Goal: Task Accomplishment & Management: Manage account settings

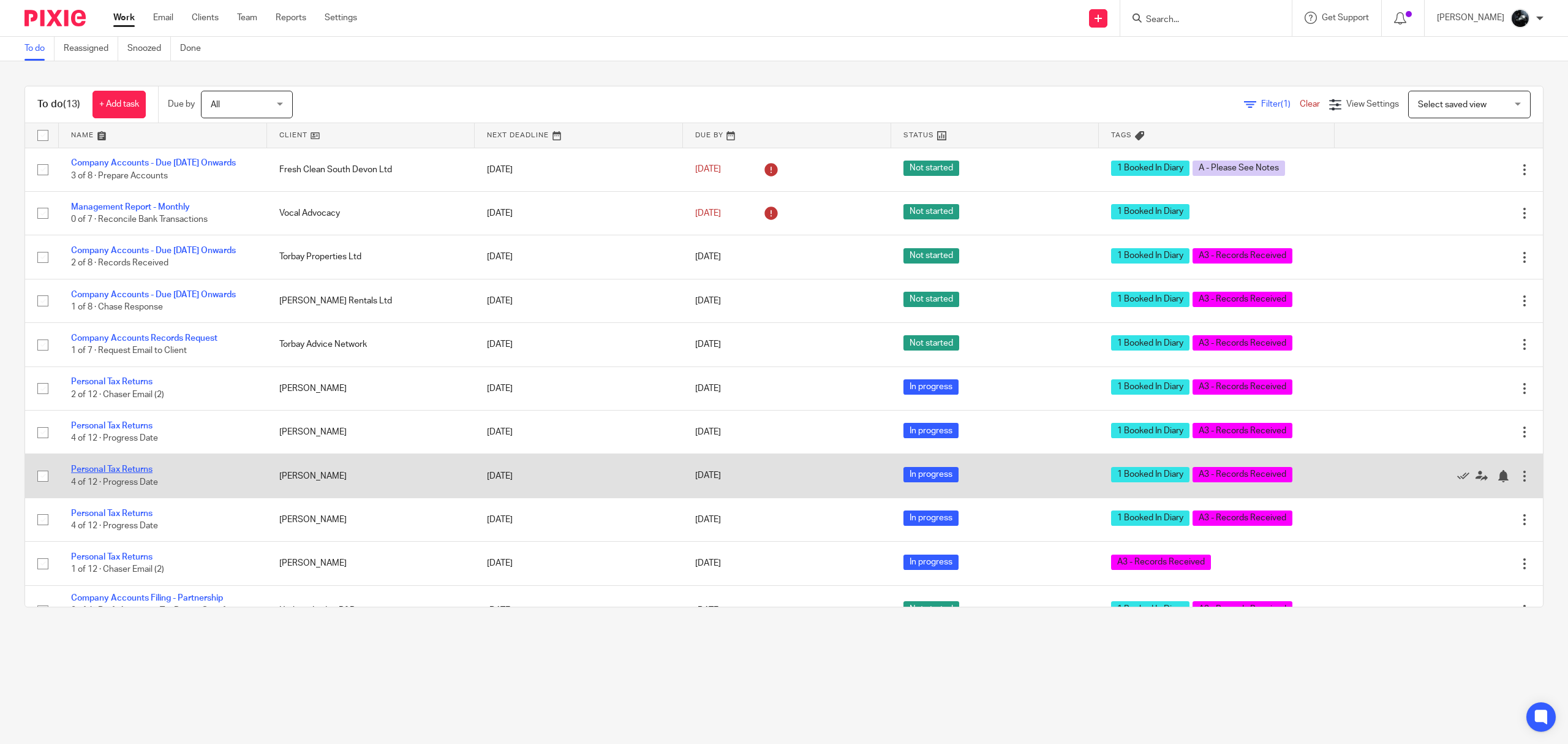
click at [123, 473] on link "Personal Tax Returns" at bounding box center [111, 469] width 81 height 8
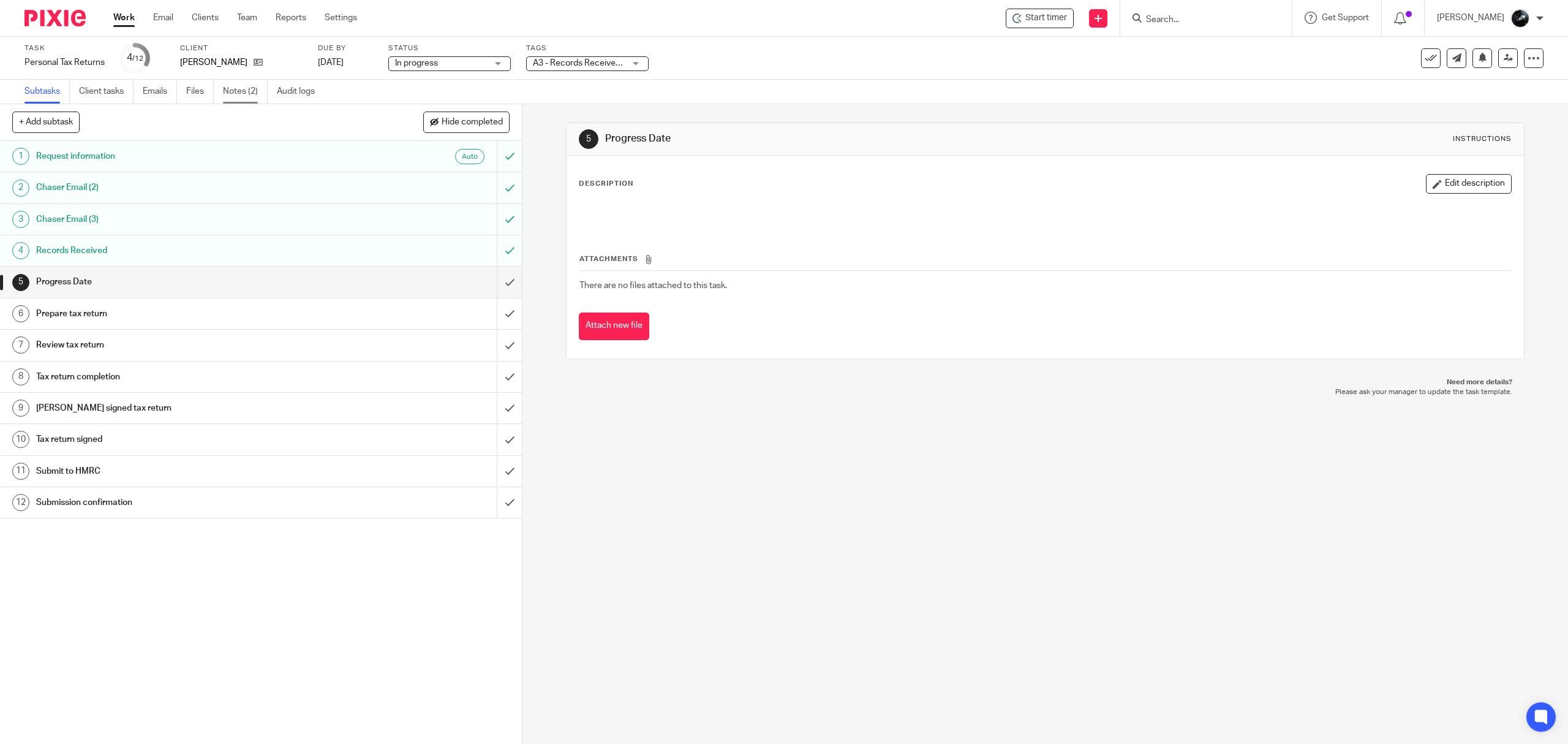
click at [226, 87] on link "Notes (2)" at bounding box center [245, 91] width 44 height 24
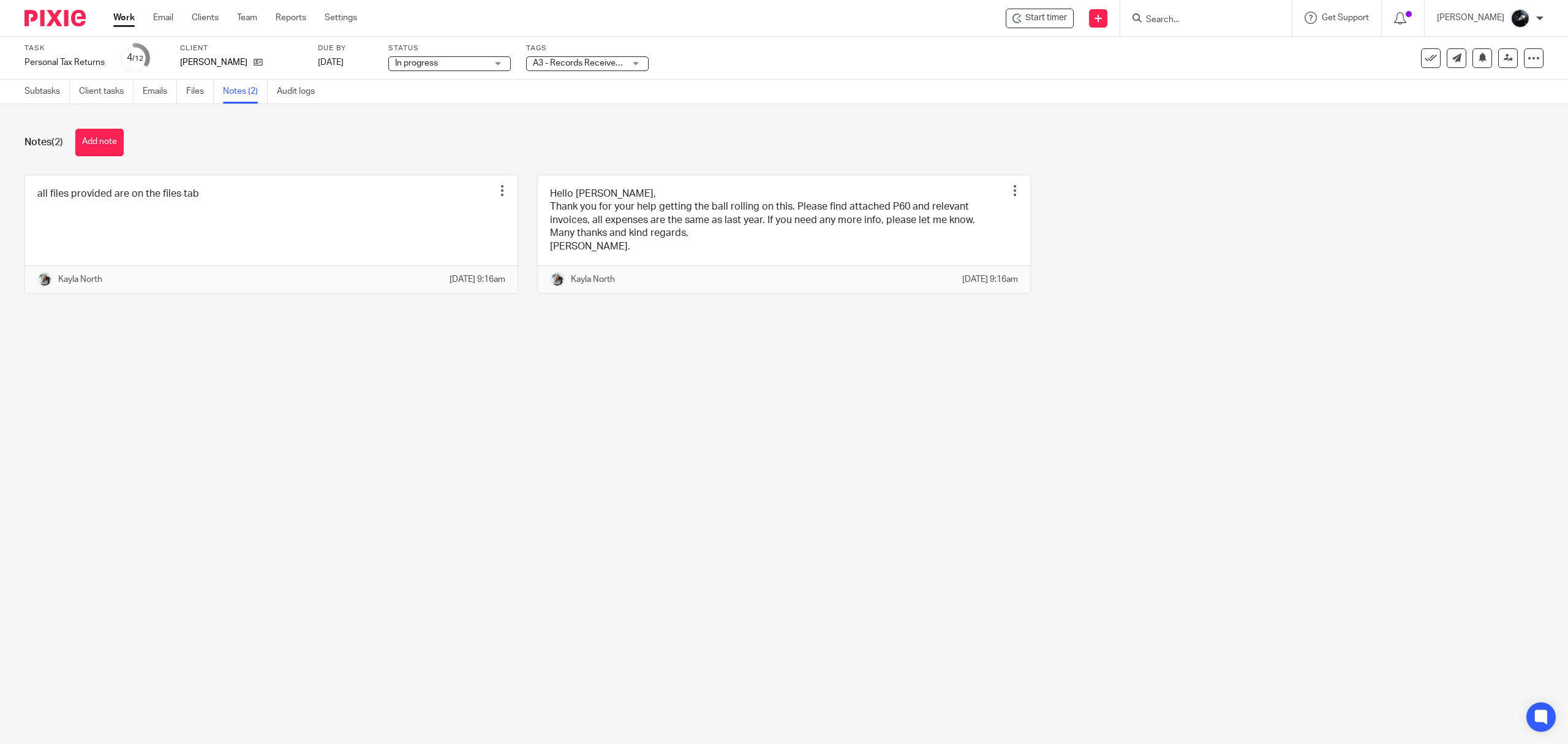
click at [206, 93] on link "Files" at bounding box center [199, 91] width 27 height 24
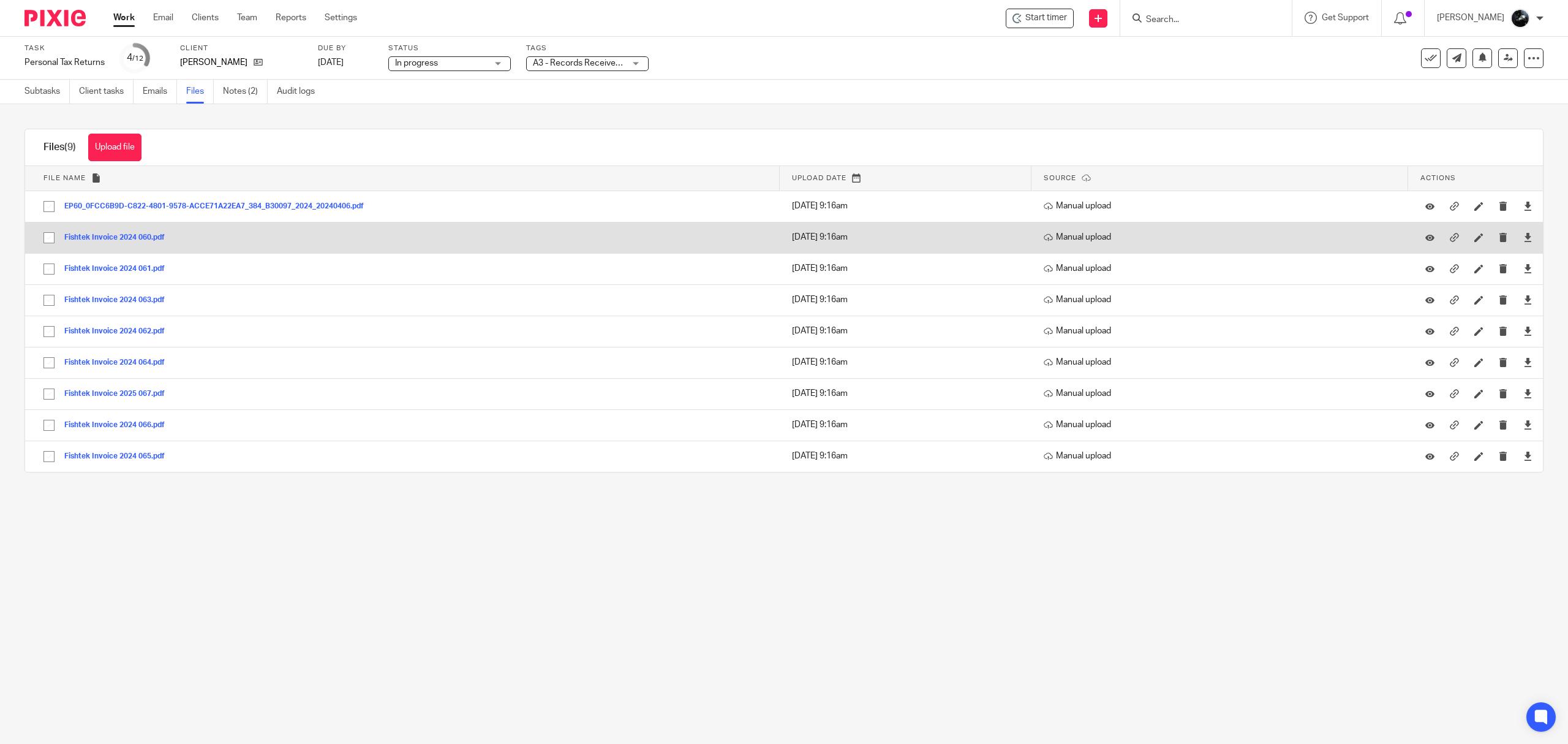
click at [140, 239] on button "Fishtek Invoice 2024 060.pdf" at bounding box center [119, 238] width 109 height 8
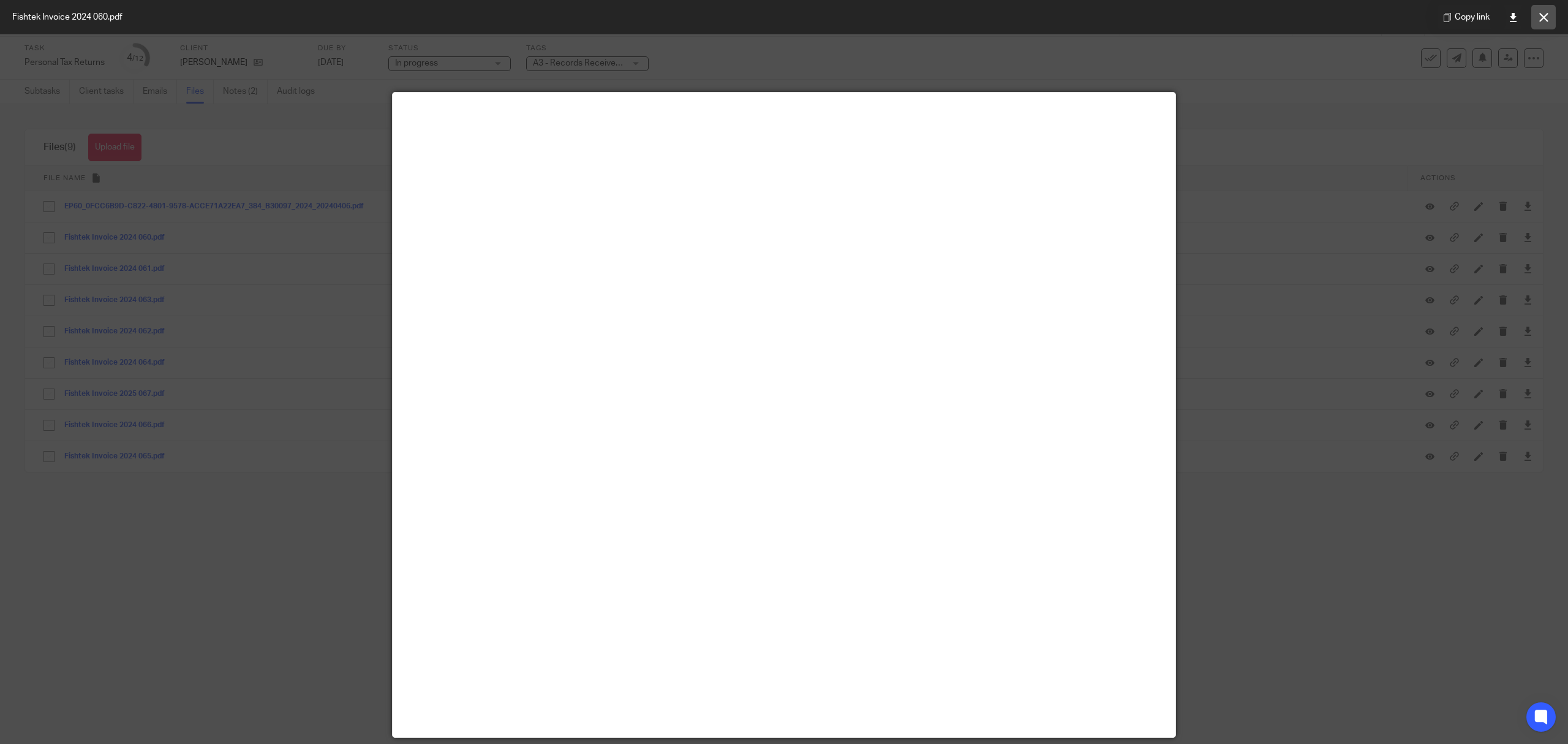
click at [1555, 21] on div "Copy link" at bounding box center [1496, 17] width 142 height 35
click at [1542, 23] on button at bounding box center [1544, 17] width 25 height 25
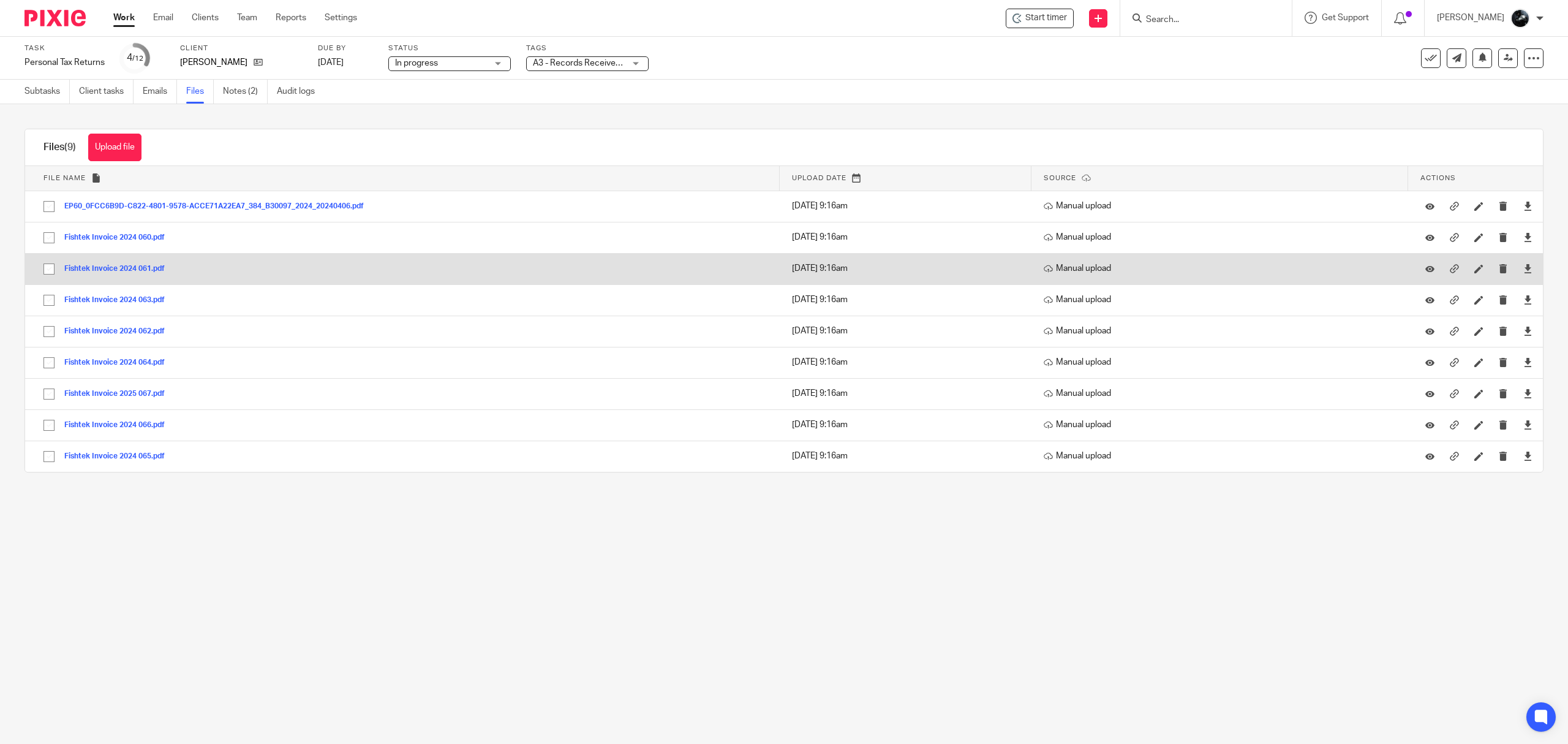
click at [152, 271] on button "Fishtek Invoice 2024 061.pdf" at bounding box center [119, 269] width 109 height 8
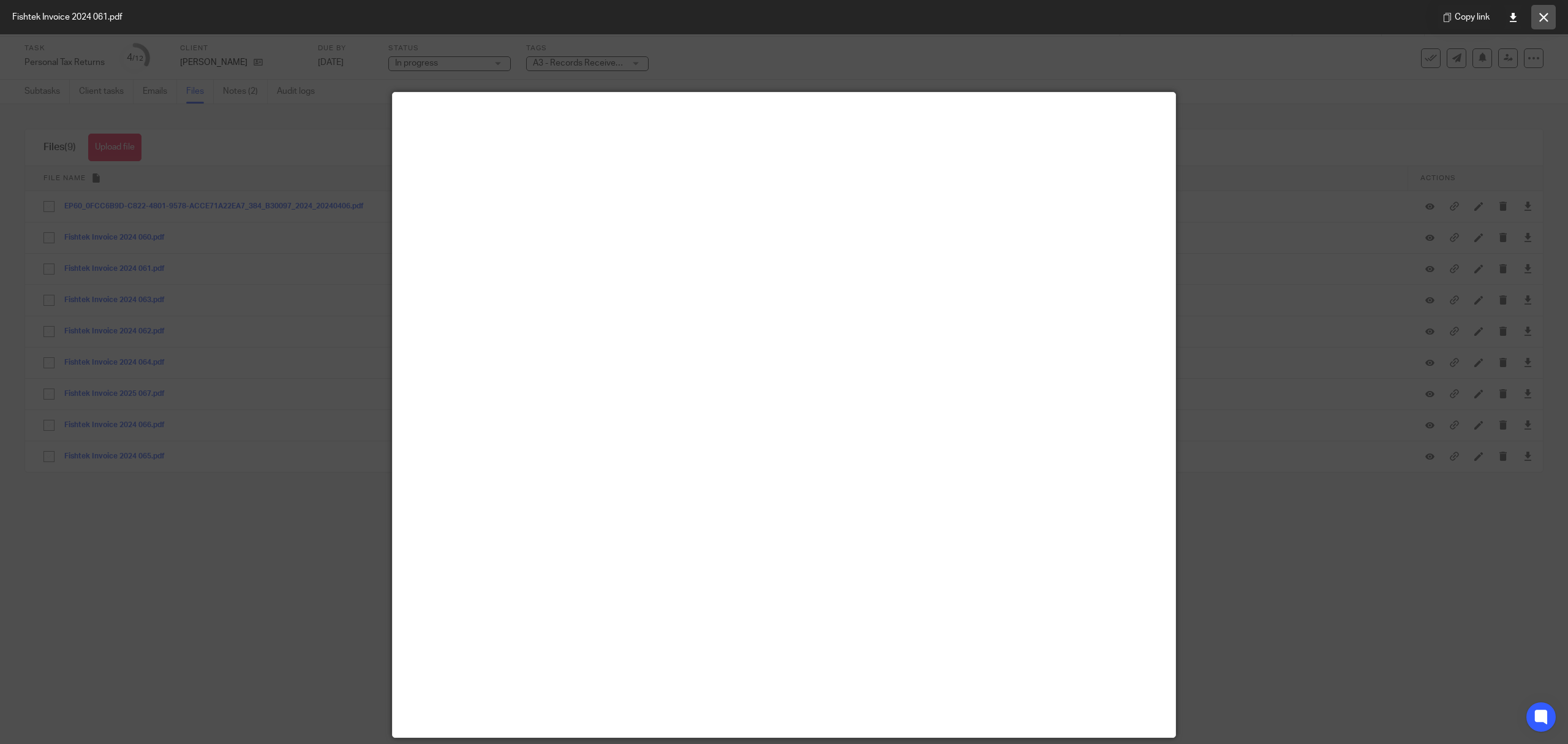
click at [1542, 22] on button at bounding box center [1544, 17] width 25 height 25
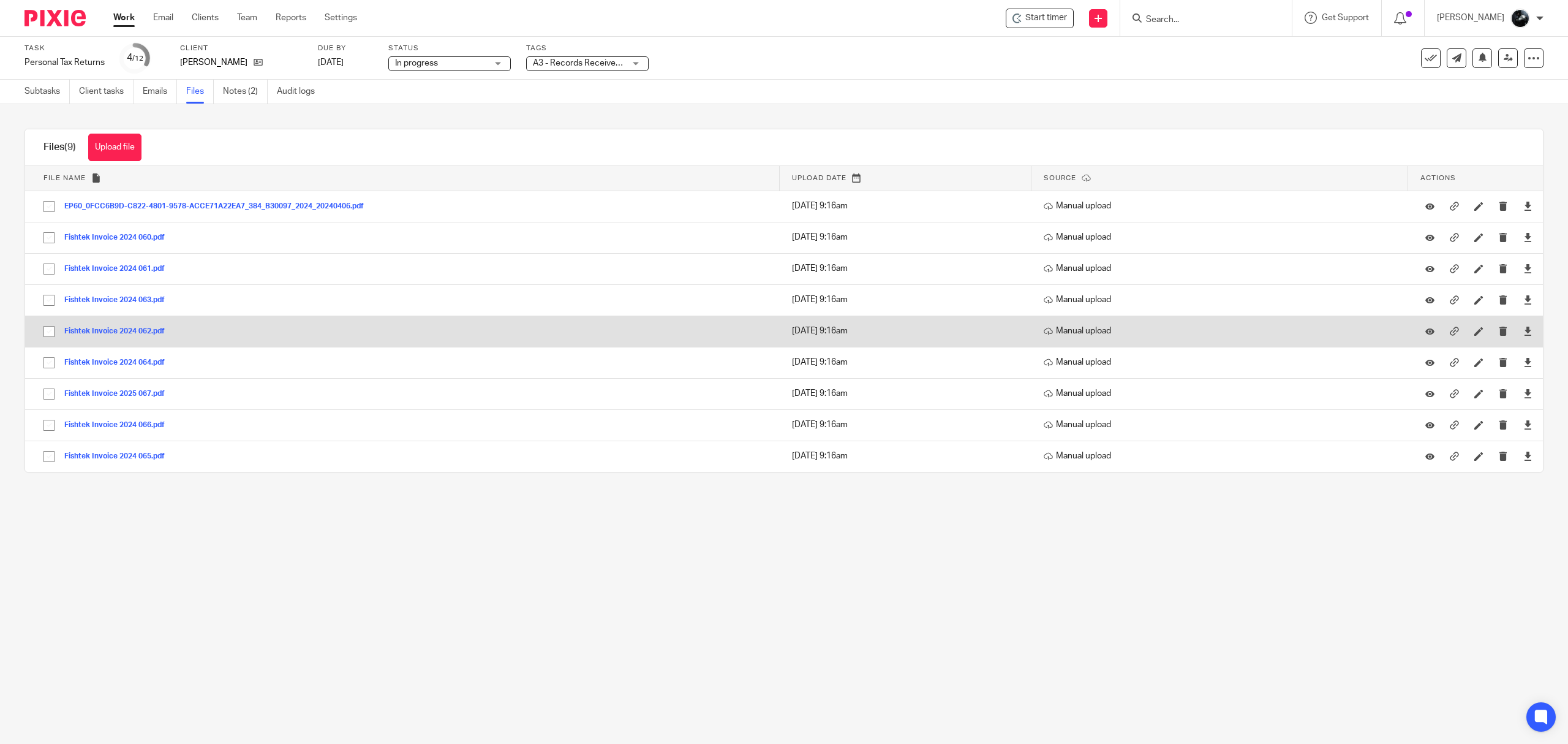
click at [131, 332] on button "Fishtek Invoice 2024 062.pdf" at bounding box center [119, 331] width 109 height 8
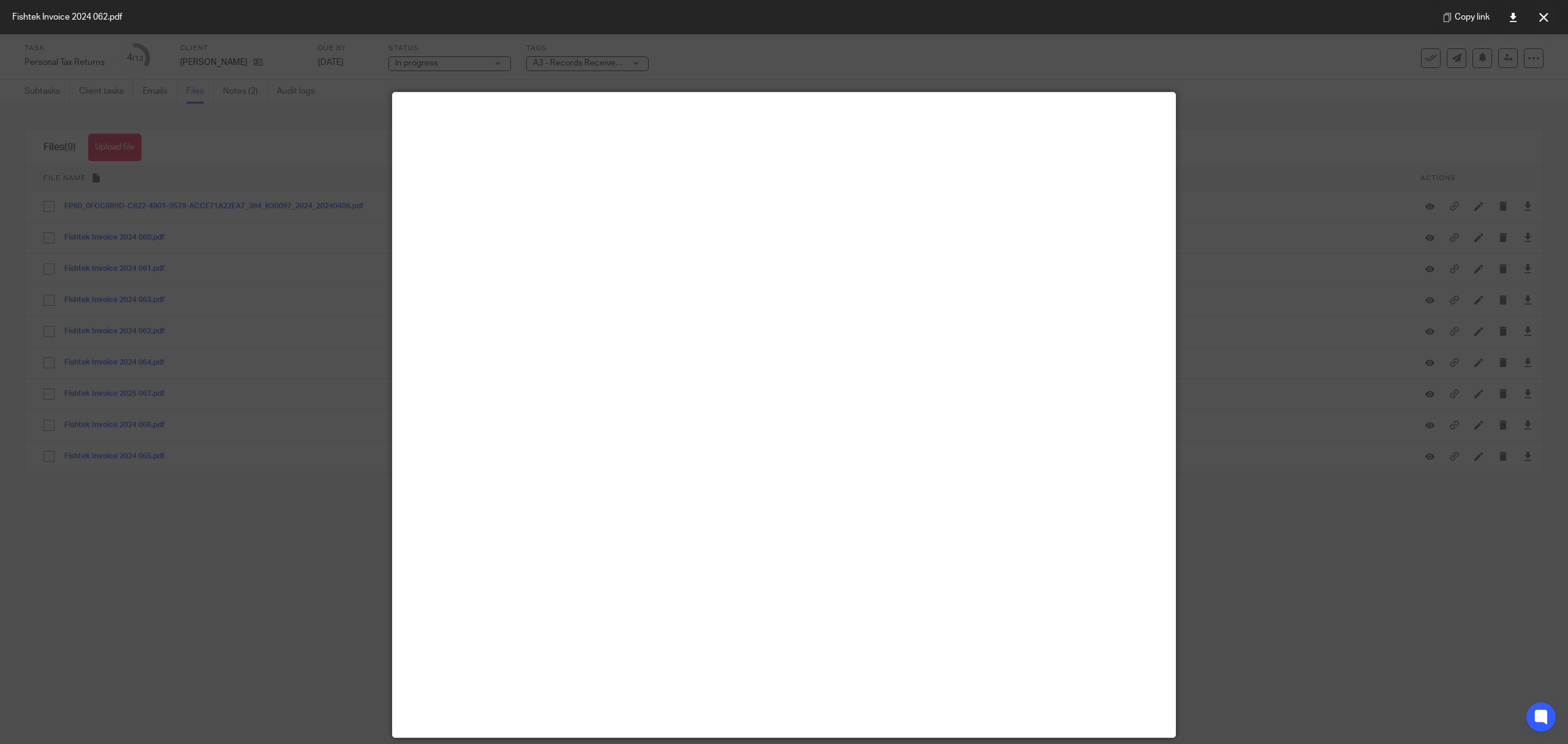
click at [1544, 18] on icon at bounding box center [1543, 17] width 9 height 9
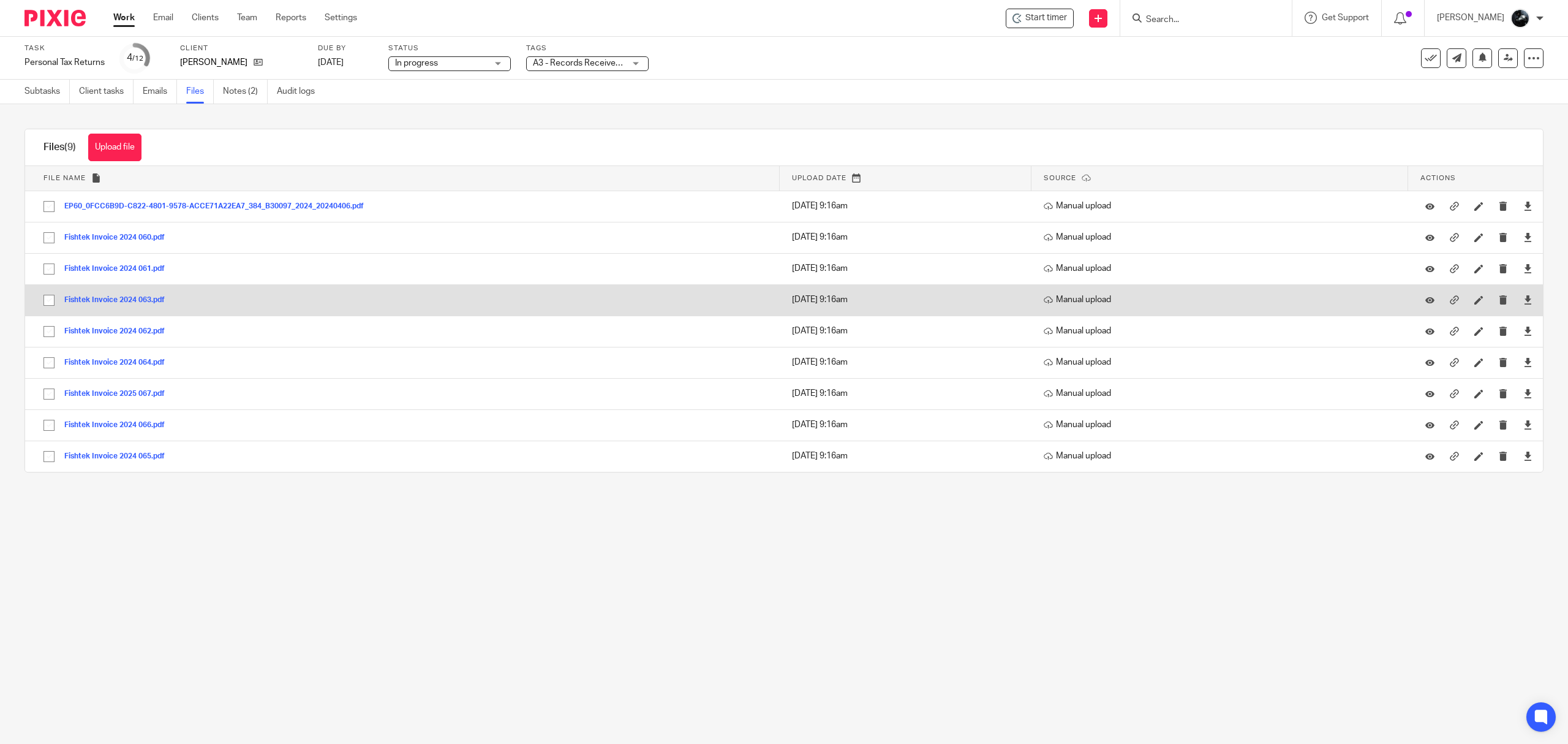
click at [137, 302] on button "Fishtek Invoice 2024 063.pdf" at bounding box center [119, 300] width 109 height 8
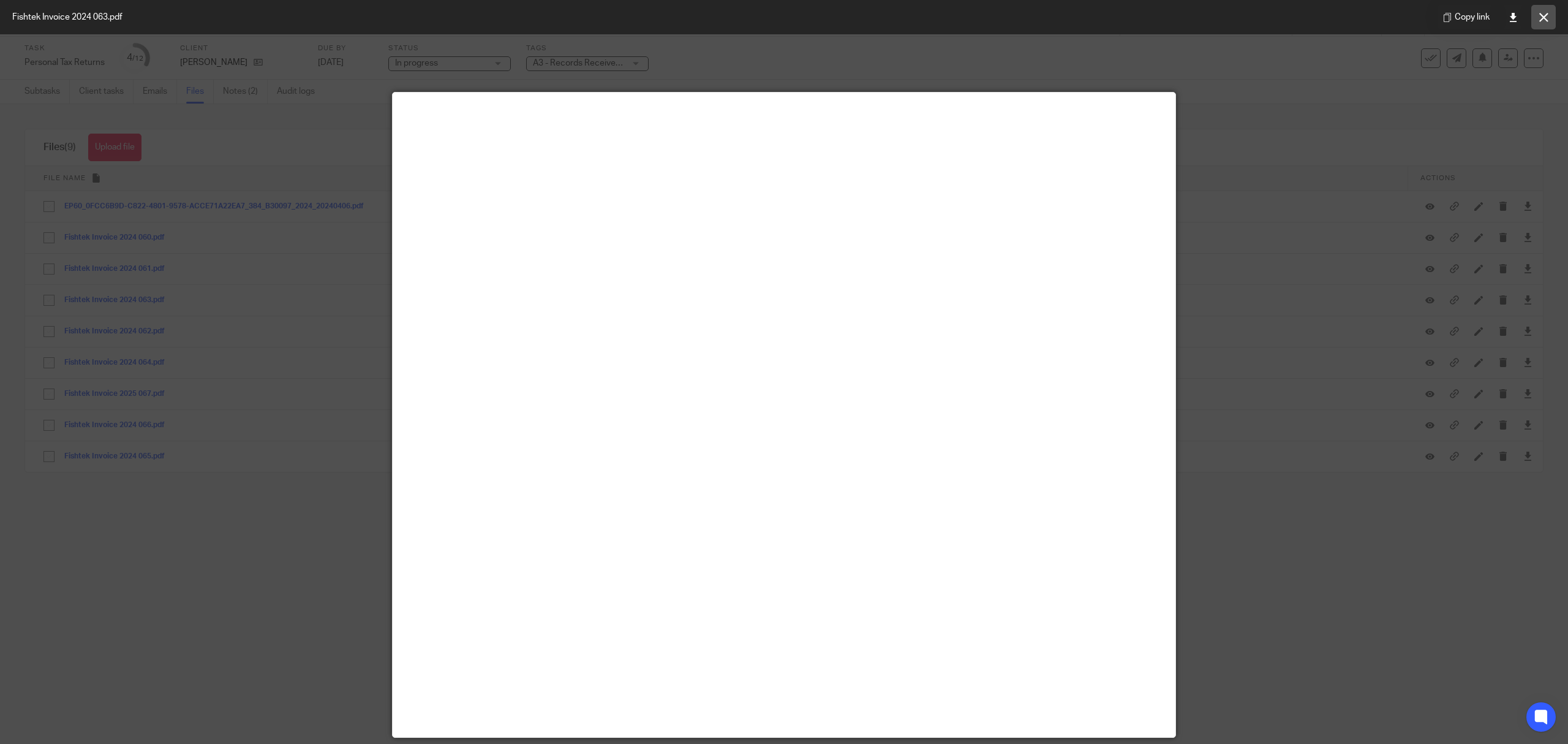
click at [1540, 23] on button at bounding box center [1544, 17] width 25 height 25
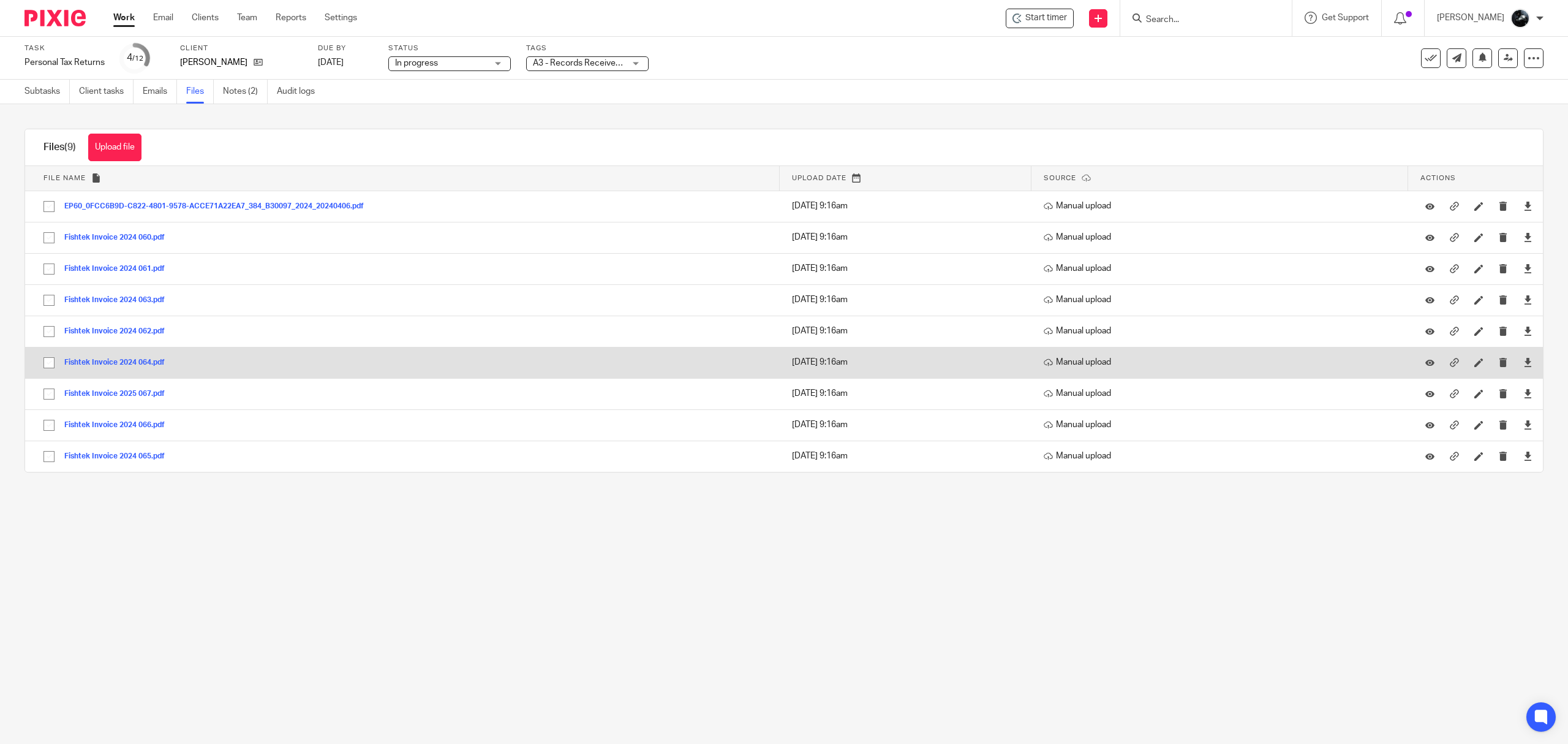
click at [119, 360] on button "Fishtek Invoice 2024 064.pdf" at bounding box center [119, 362] width 109 height 8
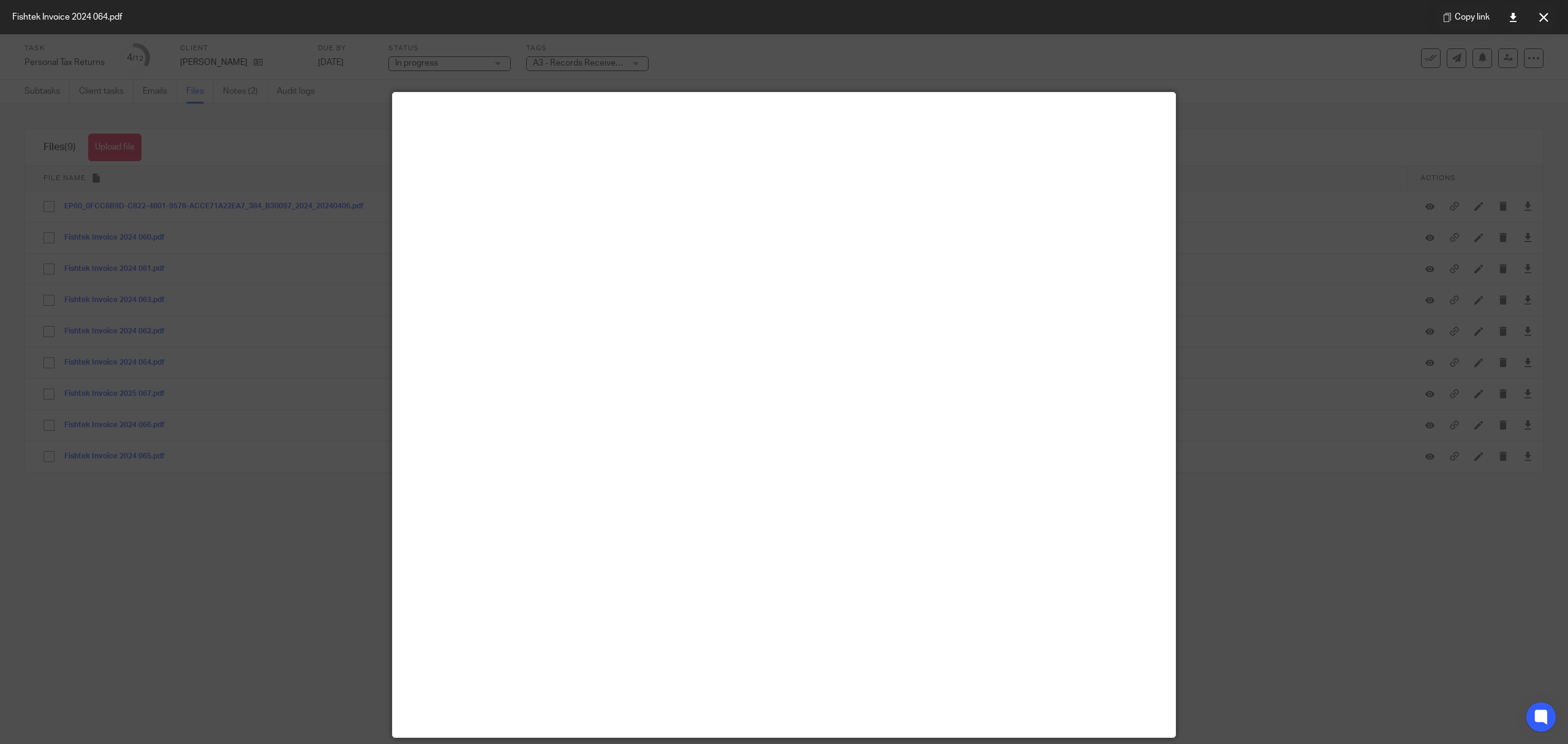
click at [1554, 17] on button at bounding box center [1544, 17] width 25 height 25
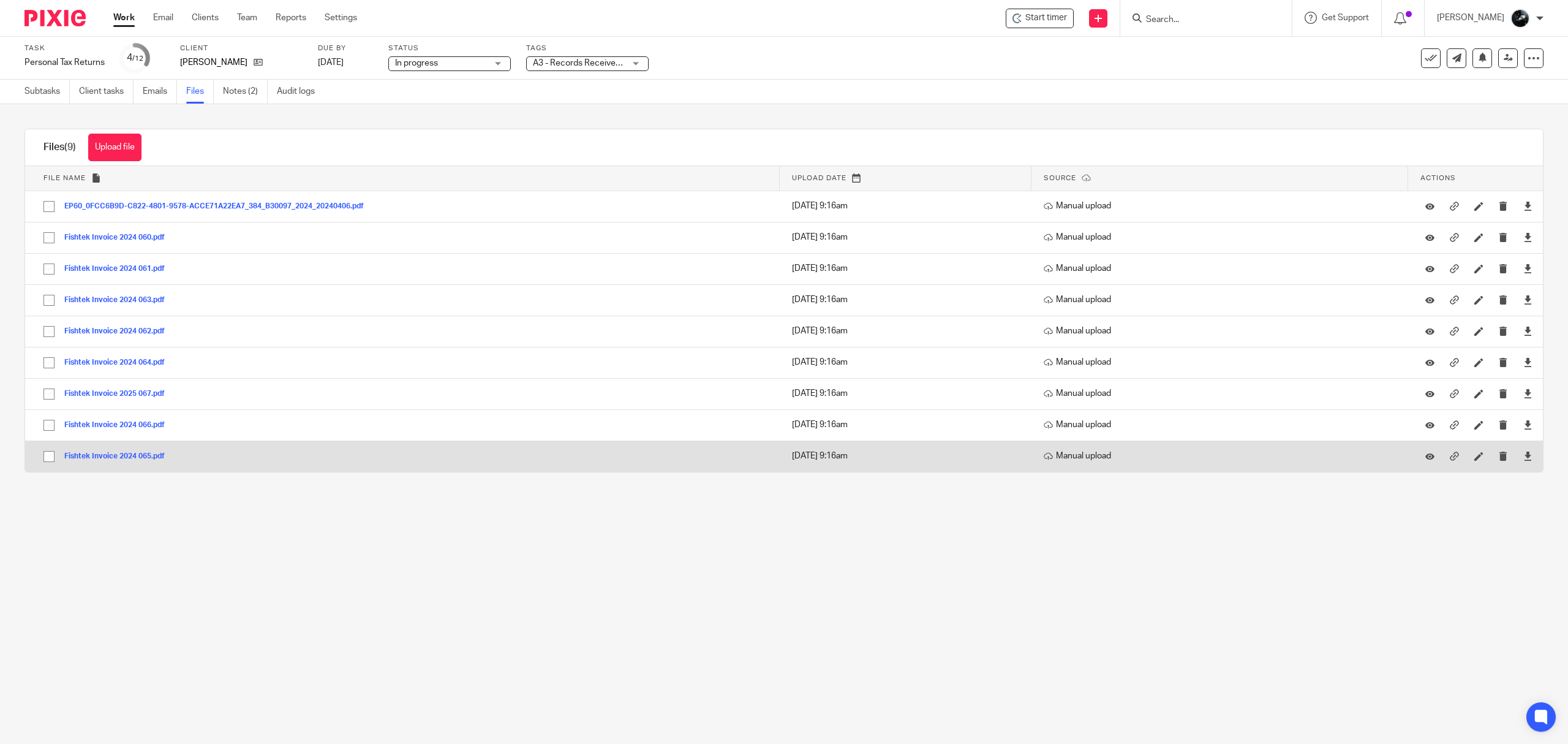
click at [135, 456] on button "Fishtek Invoice 2024 065.pdf" at bounding box center [119, 456] width 109 height 8
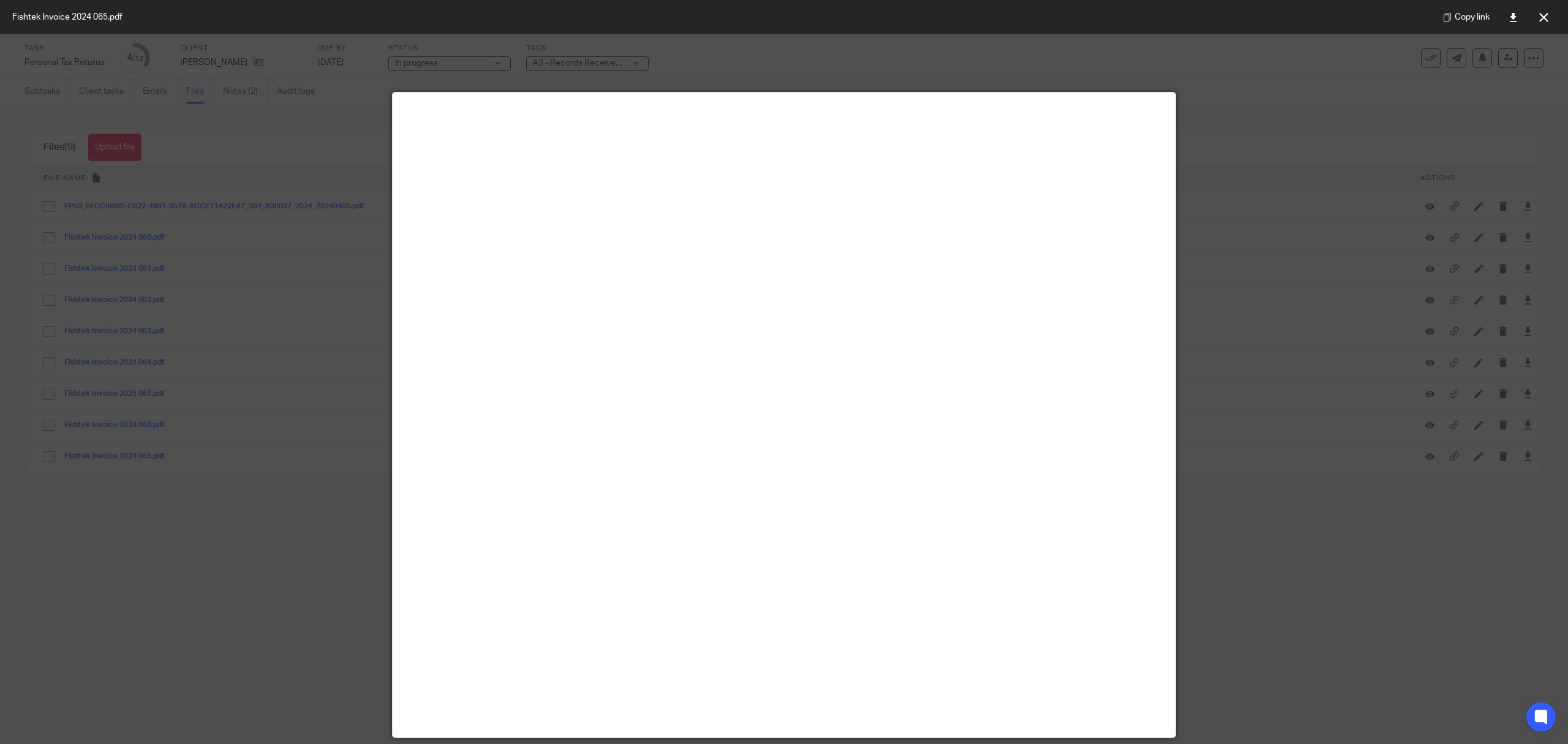
click at [1539, 27] on button at bounding box center [1544, 17] width 25 height 25
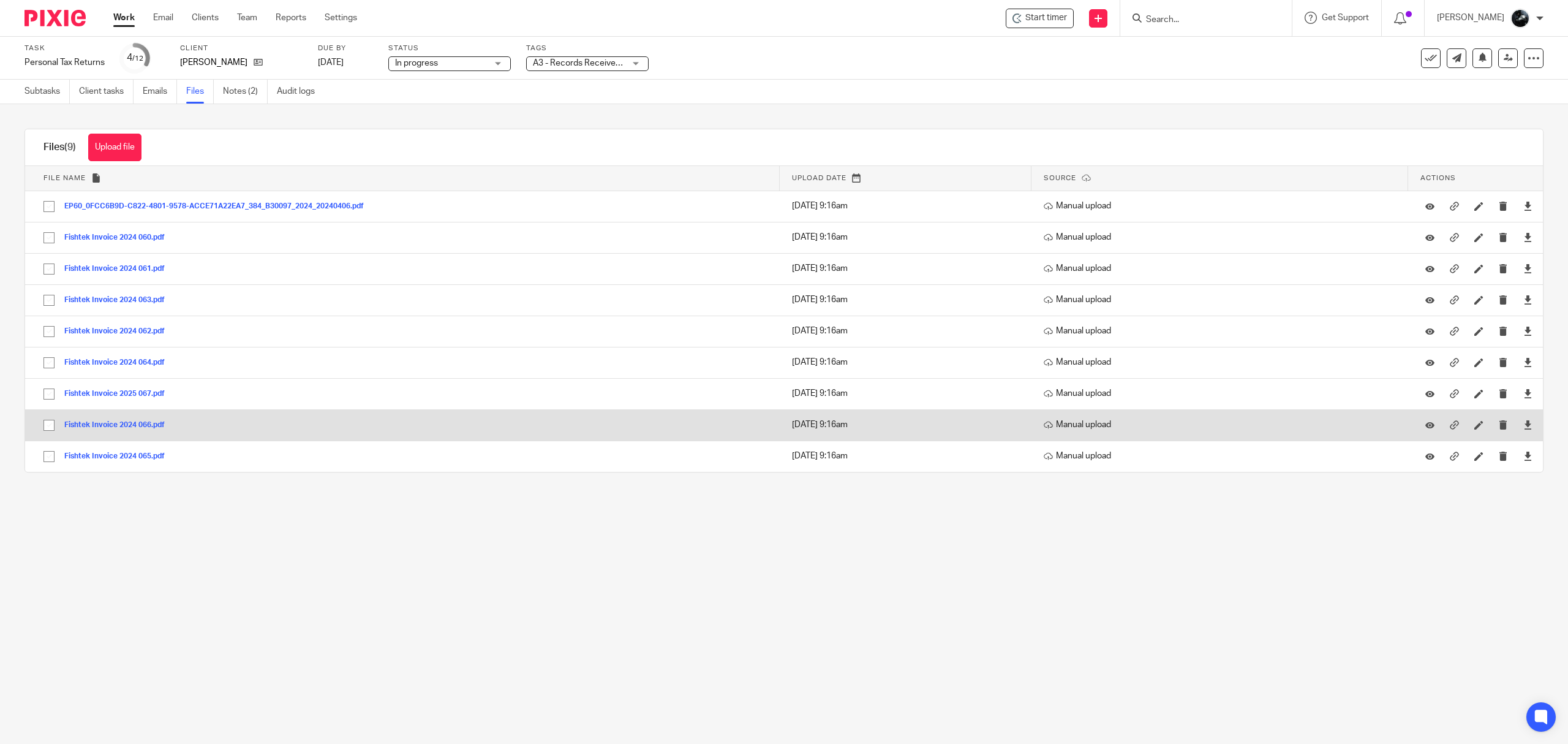
click at [116, 426] on button "Fishtek Invoice 2024 066.pdf" at bounding box center [119, 425] width 109 height 8
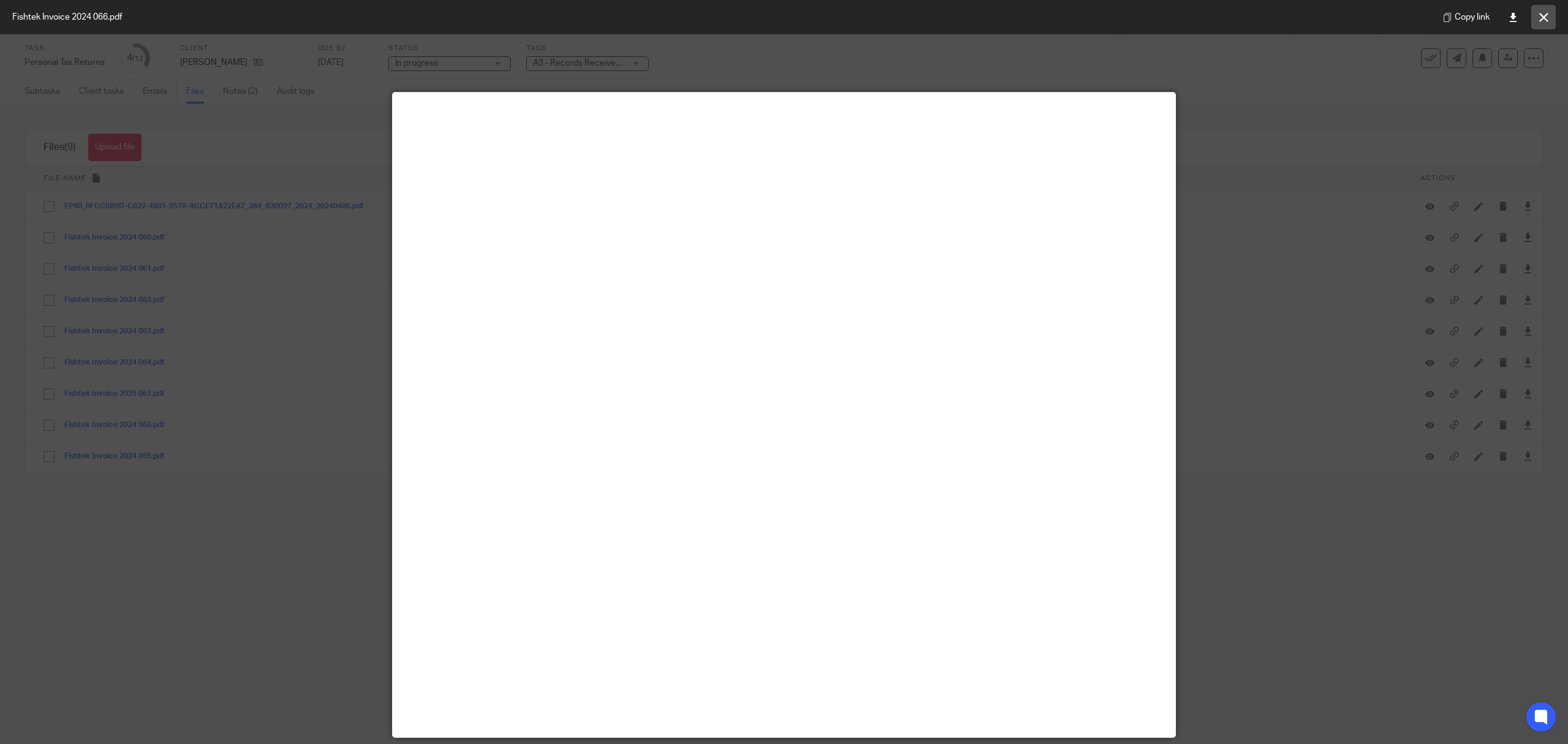
click at [1547, 15] on icon at bounding box center [1543, 17] width 9 height 9
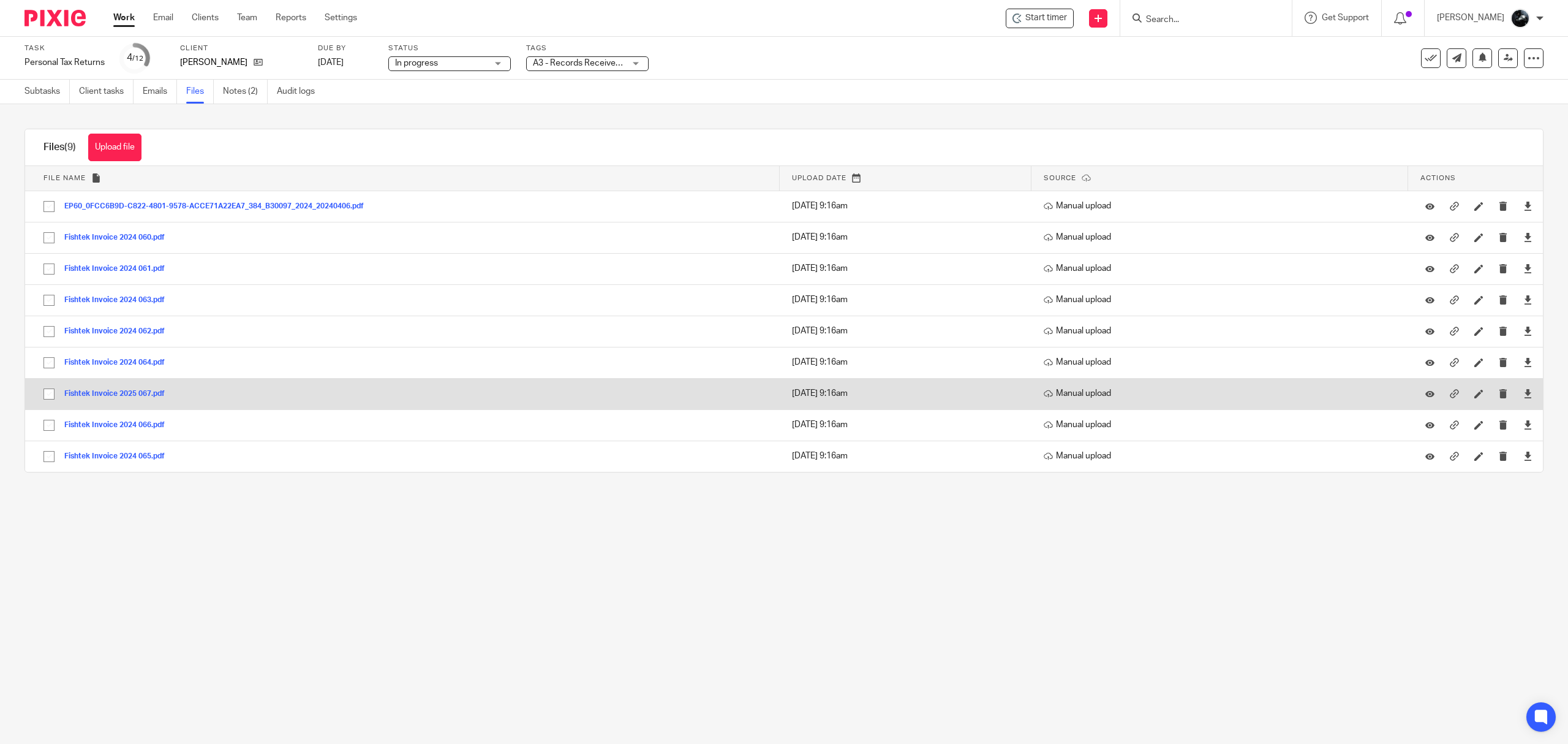
click at [128, 391] on button "Fishtek Invoice 2025 067.pdf" at bounding box center [119, 393] width 109 height 8
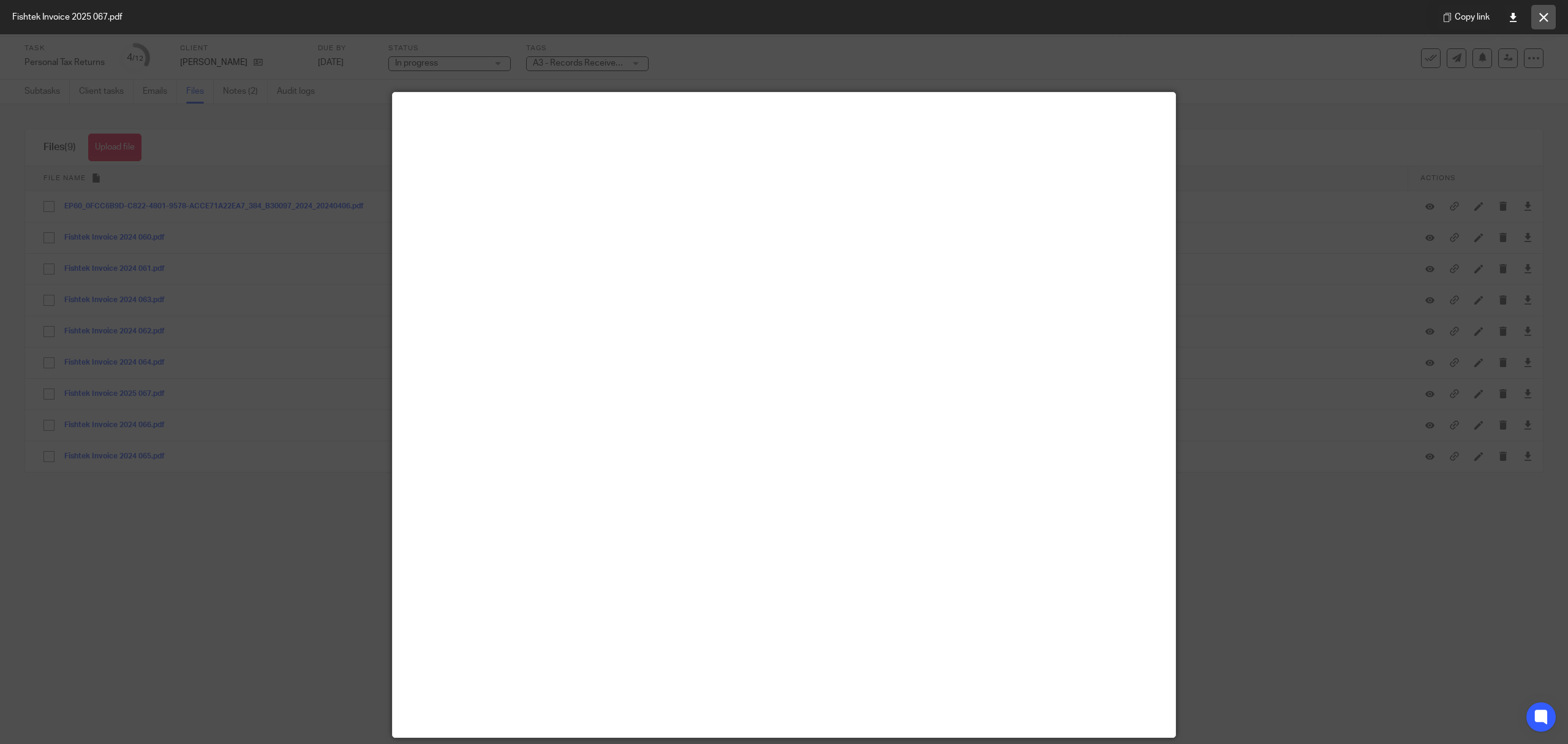
click at [1547, 15] on icon at bounding box center [1543, 17] width 9 height 9
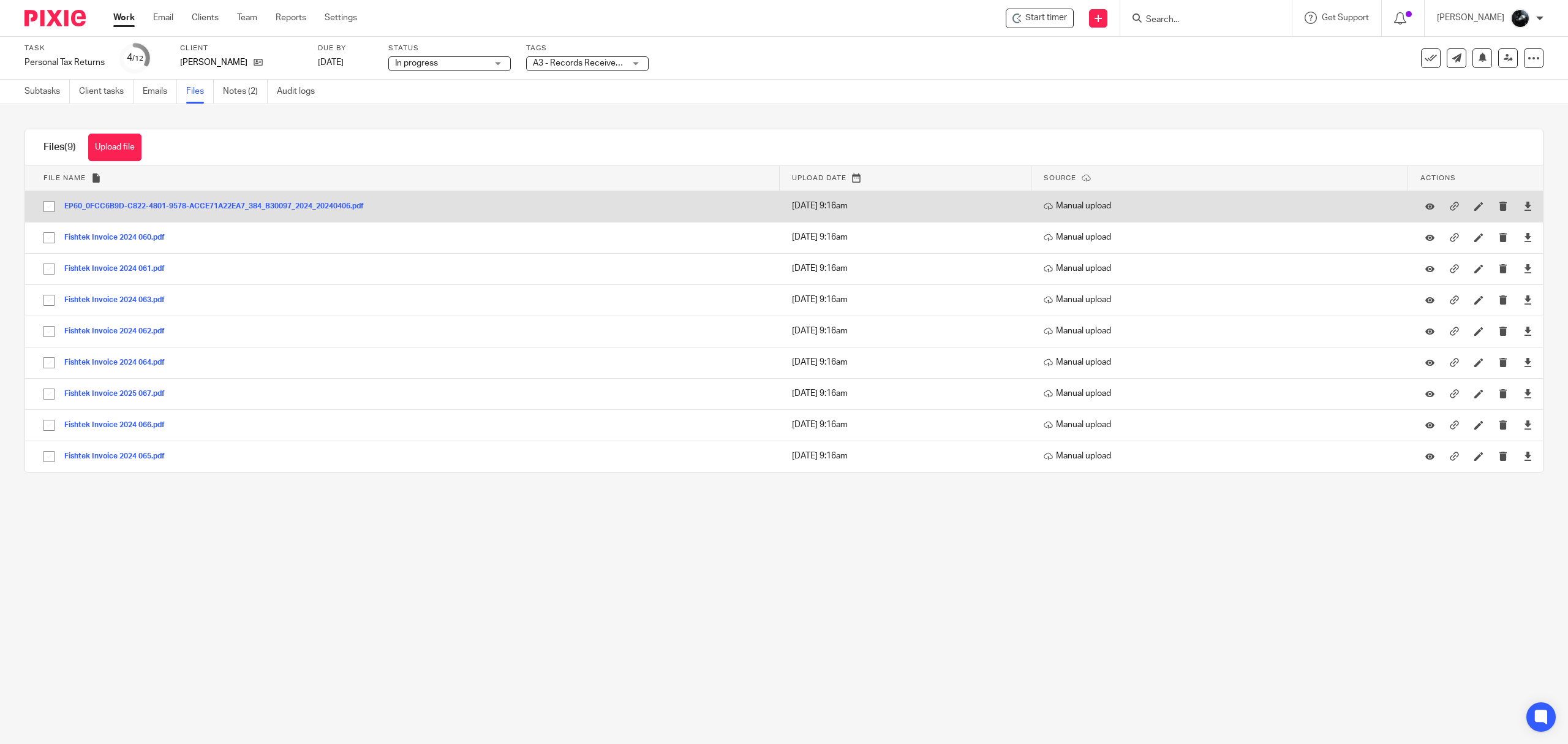
click at [284, 205] on button "EP60_0FCC6B9D-C822-4801-9578-ACCE71A22EA7_384_B30097_2024_20240406.pdf" at bounding box center [218, 207] width 309 height 8
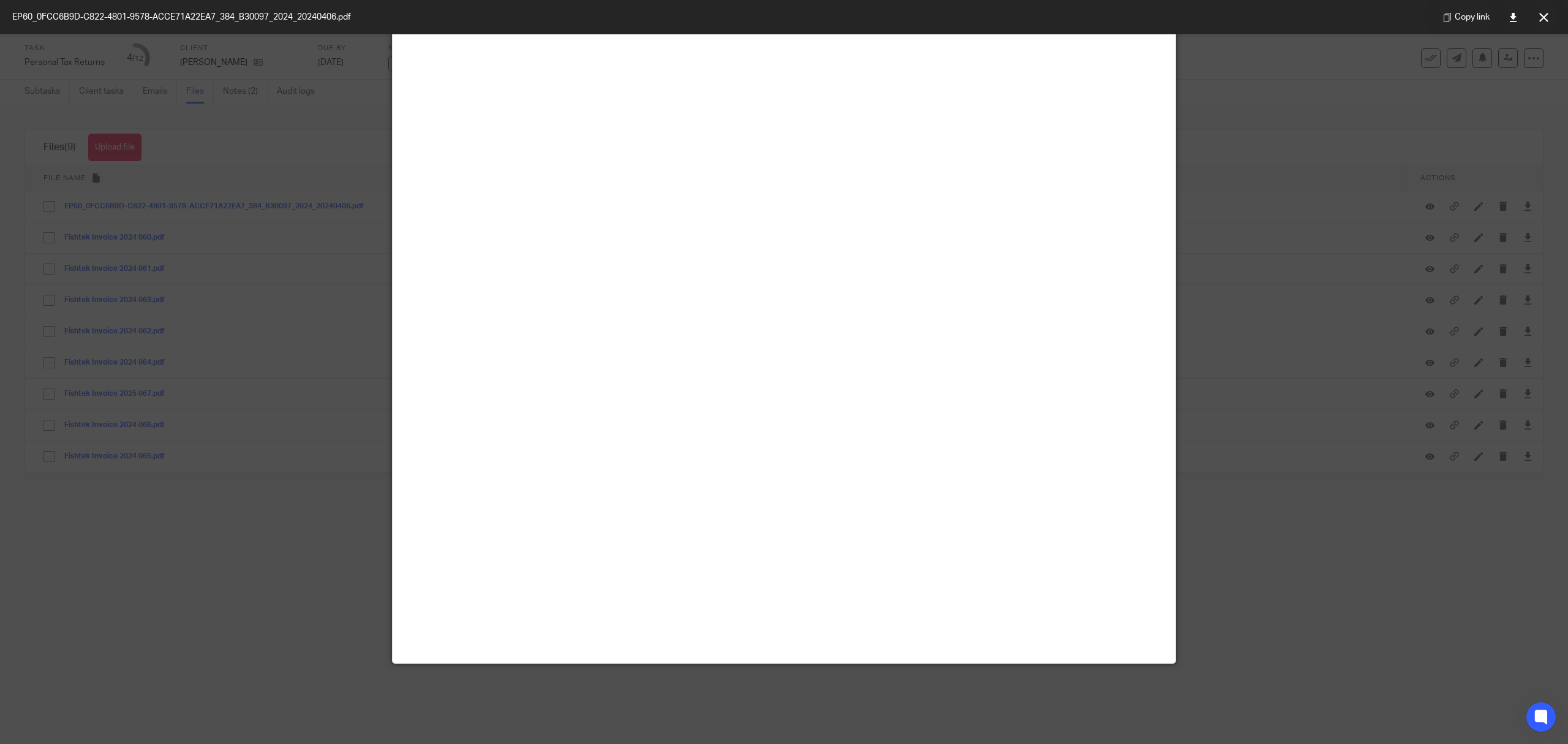
scroll to position [86, 0]
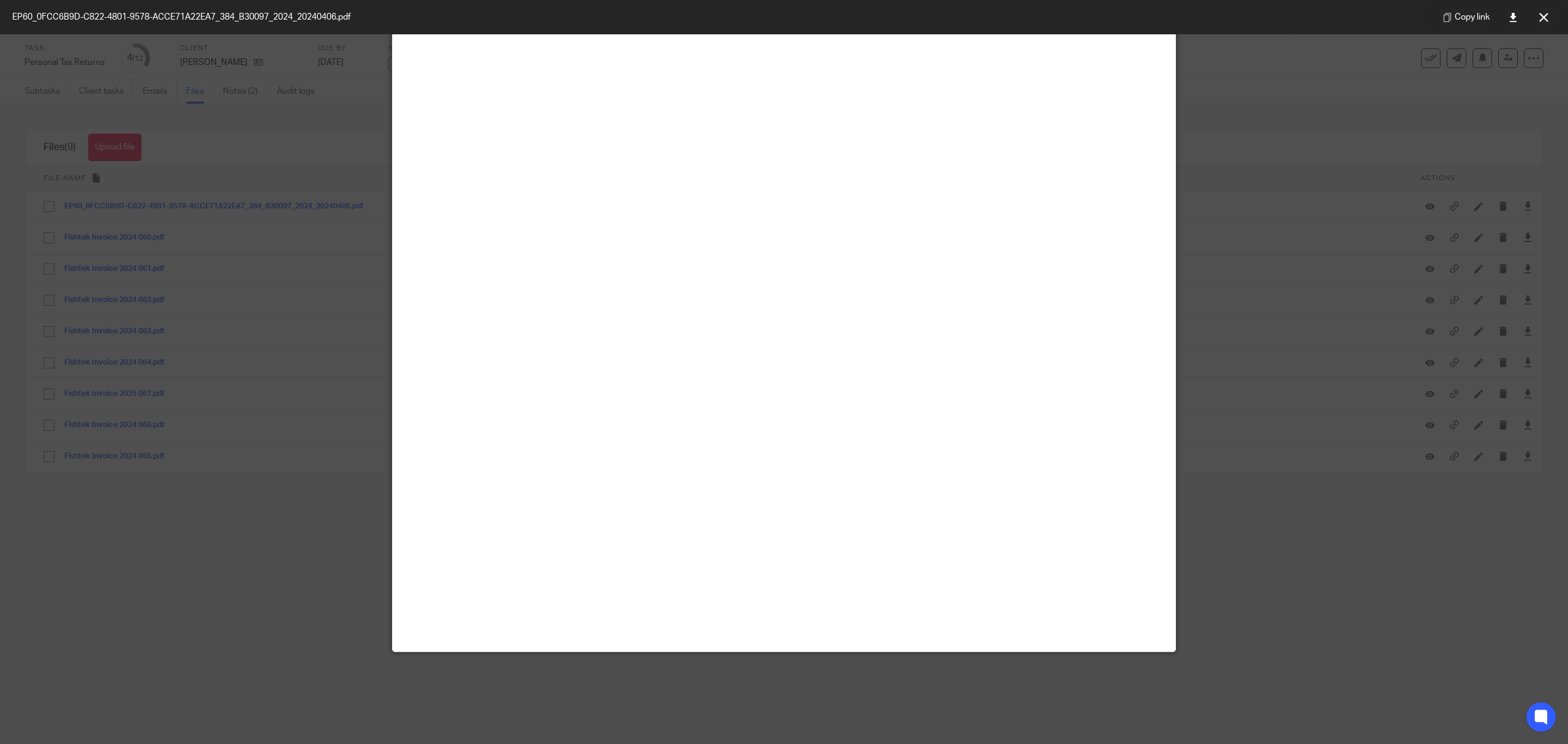
click at [1544, 15] on icon at bounding box center [1543, 17] width 9 height 9
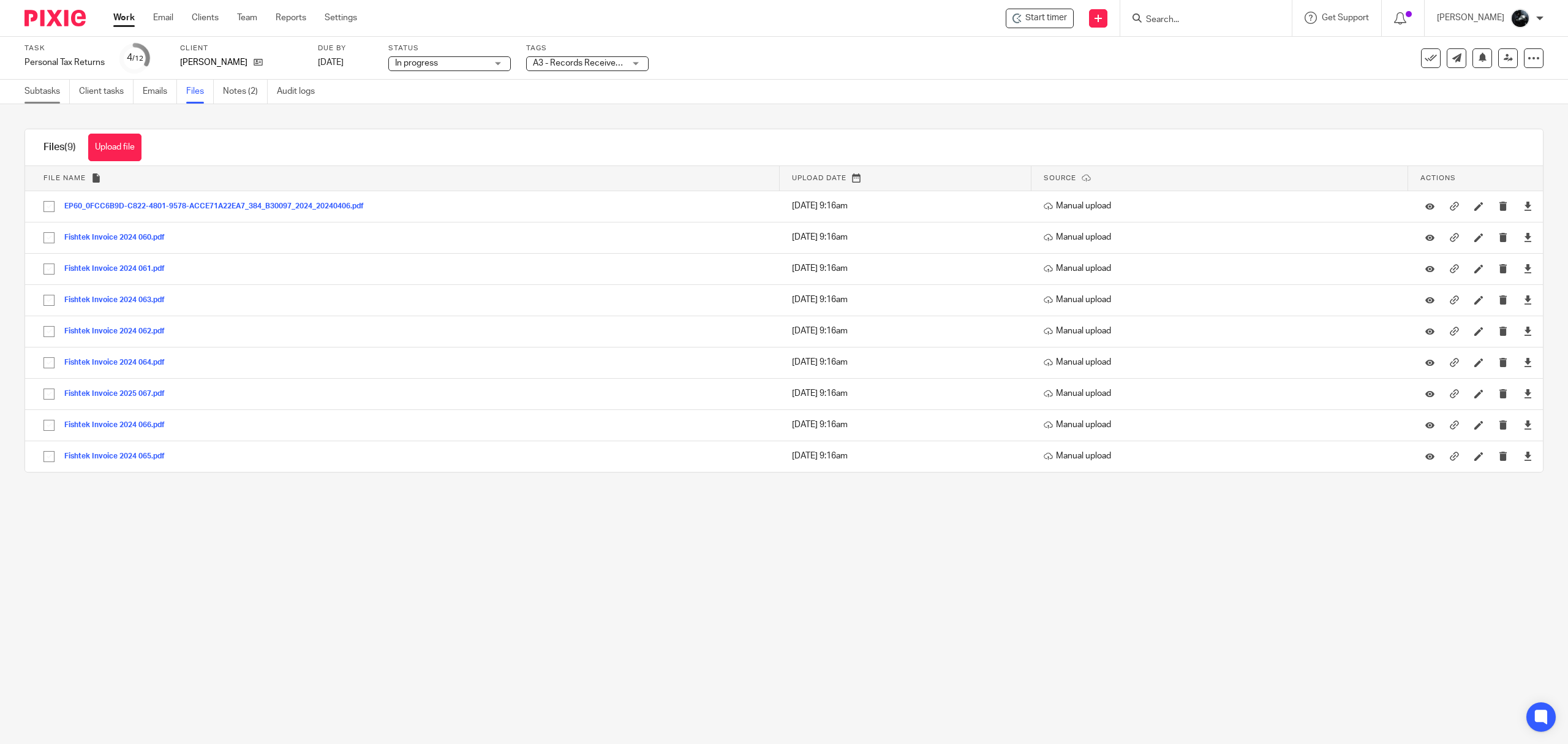
click at [26, 85] on link "Subtasks" at bounding box center [47, 91] width 45 height 24
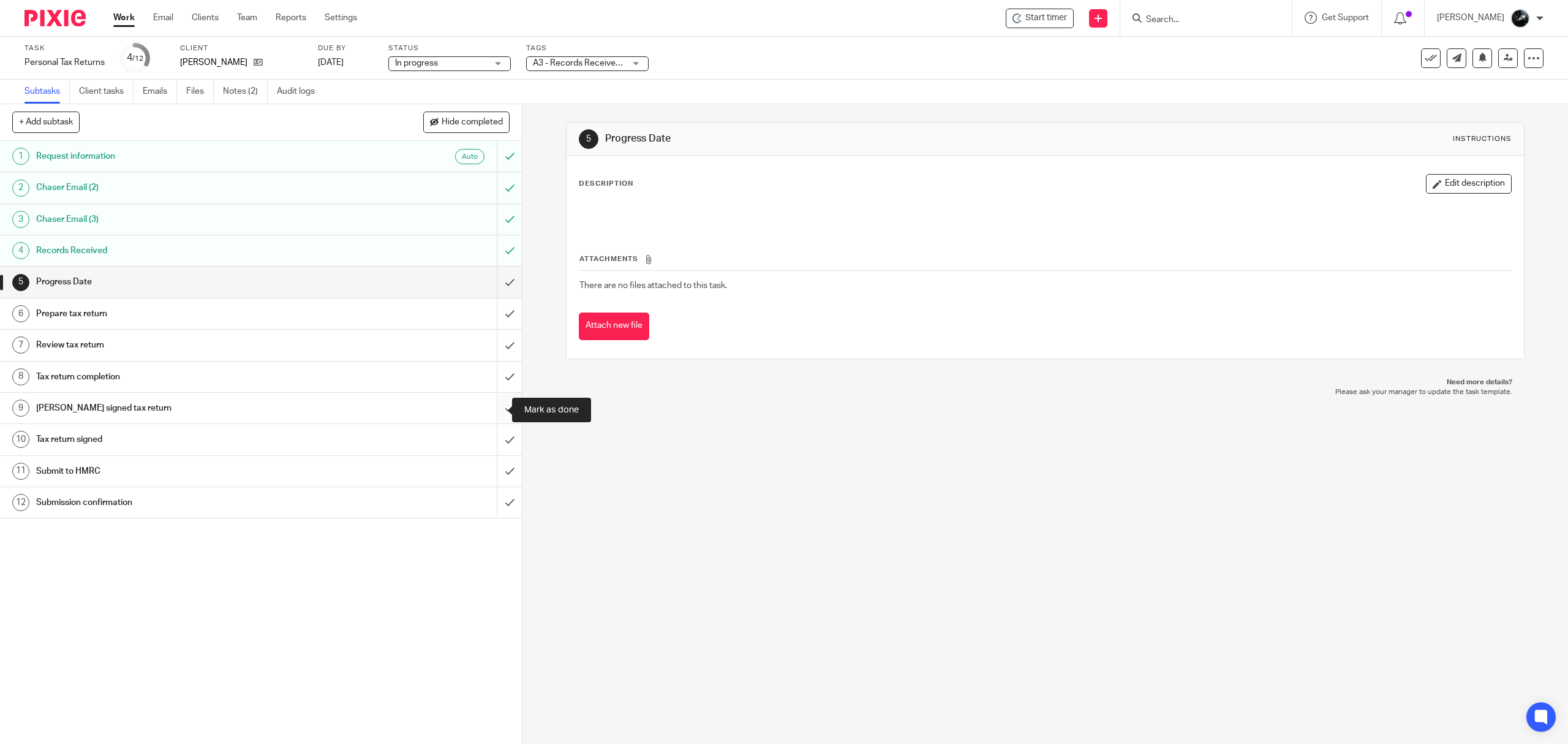
drag, startPoint x: 486, startPoint y: 410, endPoint x: 486, endPoint y: 400, distance: 10.0
click at [486, 403] on input "submit" at bounding box center [261, 407] width 522 height 30
click at [484, 374] on input "submit" at bounding box center [261, 376] width 522 height 30
click at [486, 359] on input "submit" at bounding box center [261, 344] width 522 height 30
click at [493, 310] on input "submit" at bounding box center [261, 313] width 522 height 30
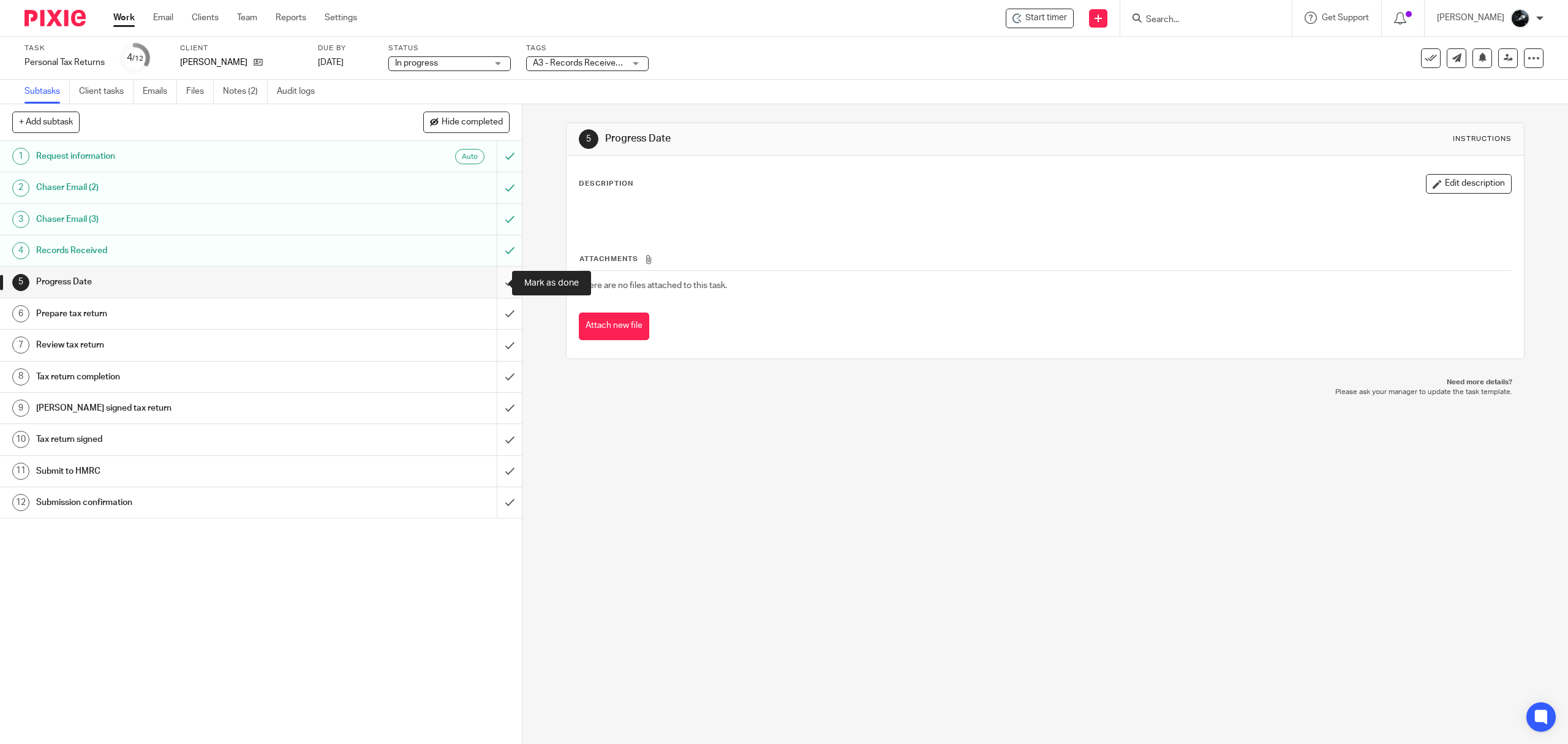
click at [492, 269] on input "submit" at bounding box center [261, 281] width 522 height 30
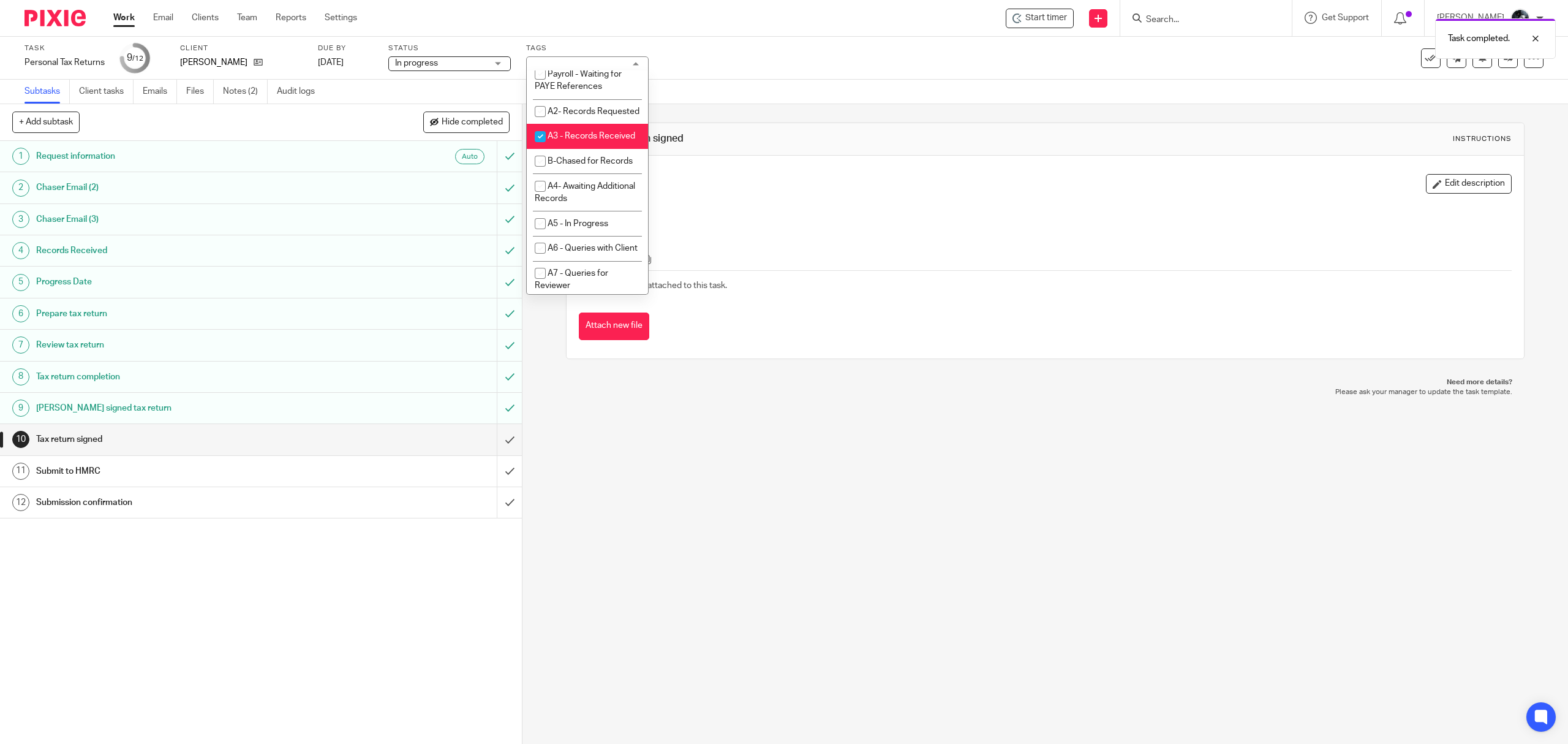
scroll to position [490, 0]
click at [576, 58] on span "A3 - Records Received" at bounding box center [591, 53] width 87 height 8
checkbox input "false"
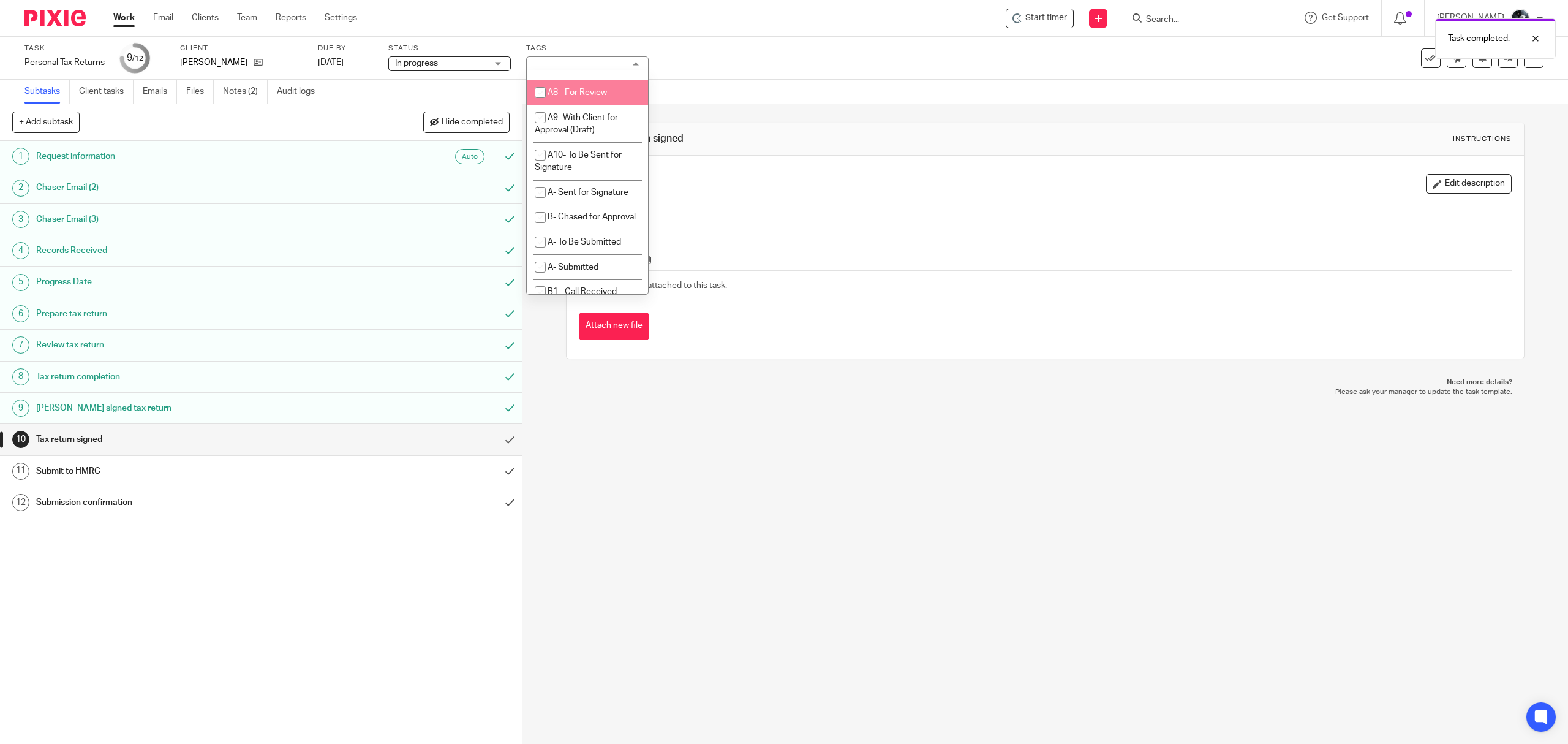
scroll to position [653, 0]
click at [589, 170] on span "A- Sent for Signature" at bounding box center [588, 165] width 81 height 8
checkbox input "true"
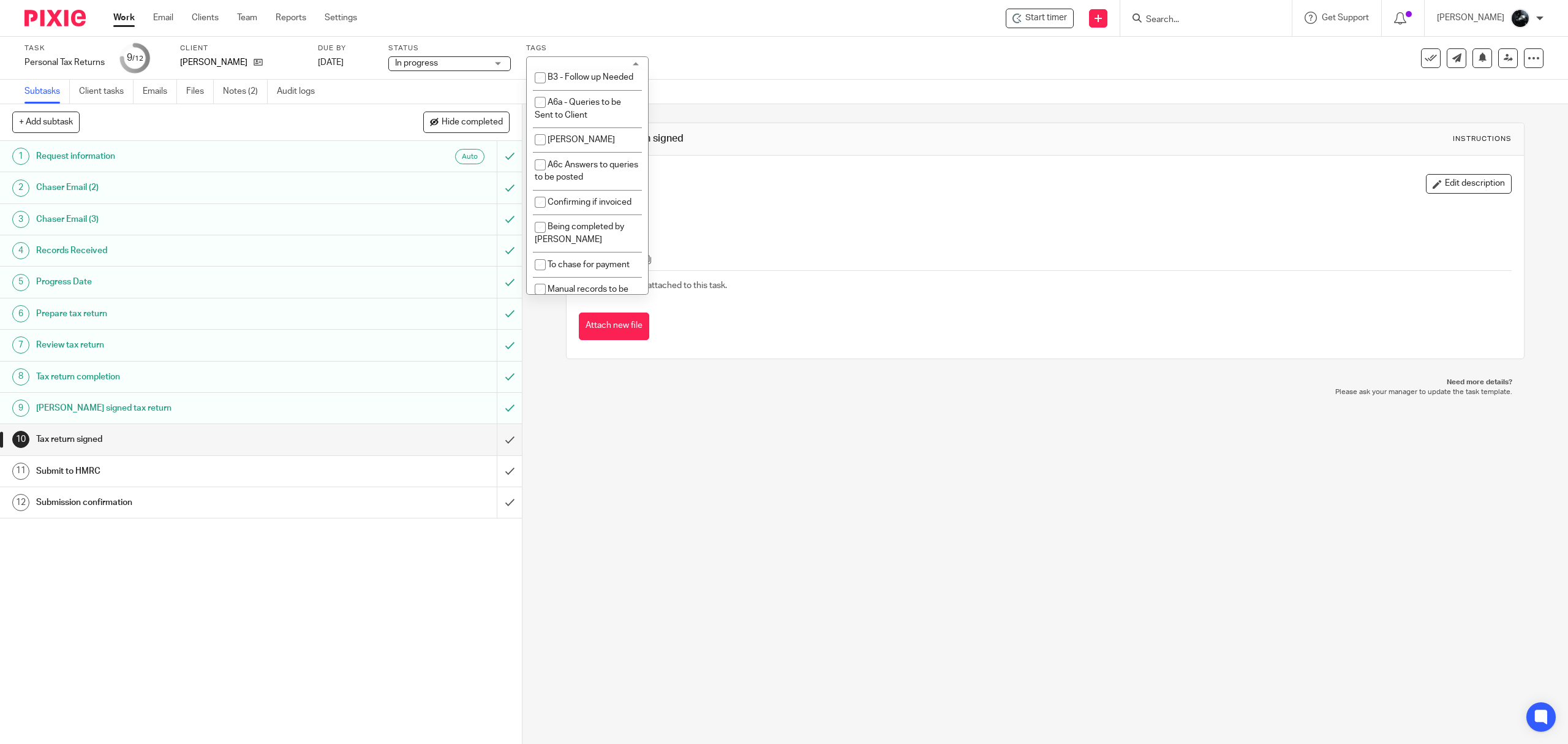
scroll to position [1062, 0]
click at [594, 56] on li "1 Booked In Diary" at bounding box center [587, 43] width 121 height 26
checkbox input "false"
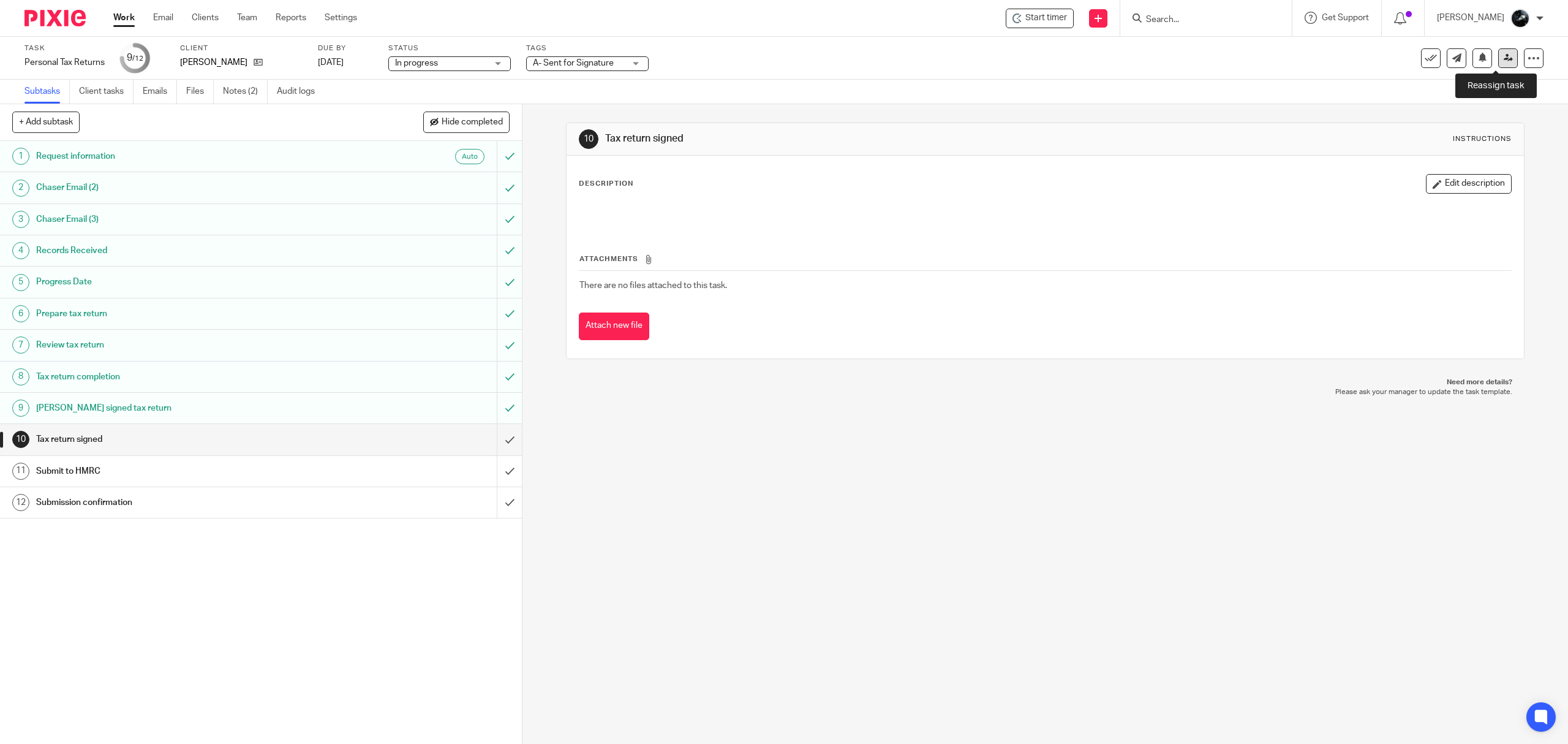
click at [1499, 64] on link at bounding box center [1509, 58] width 20 height 20
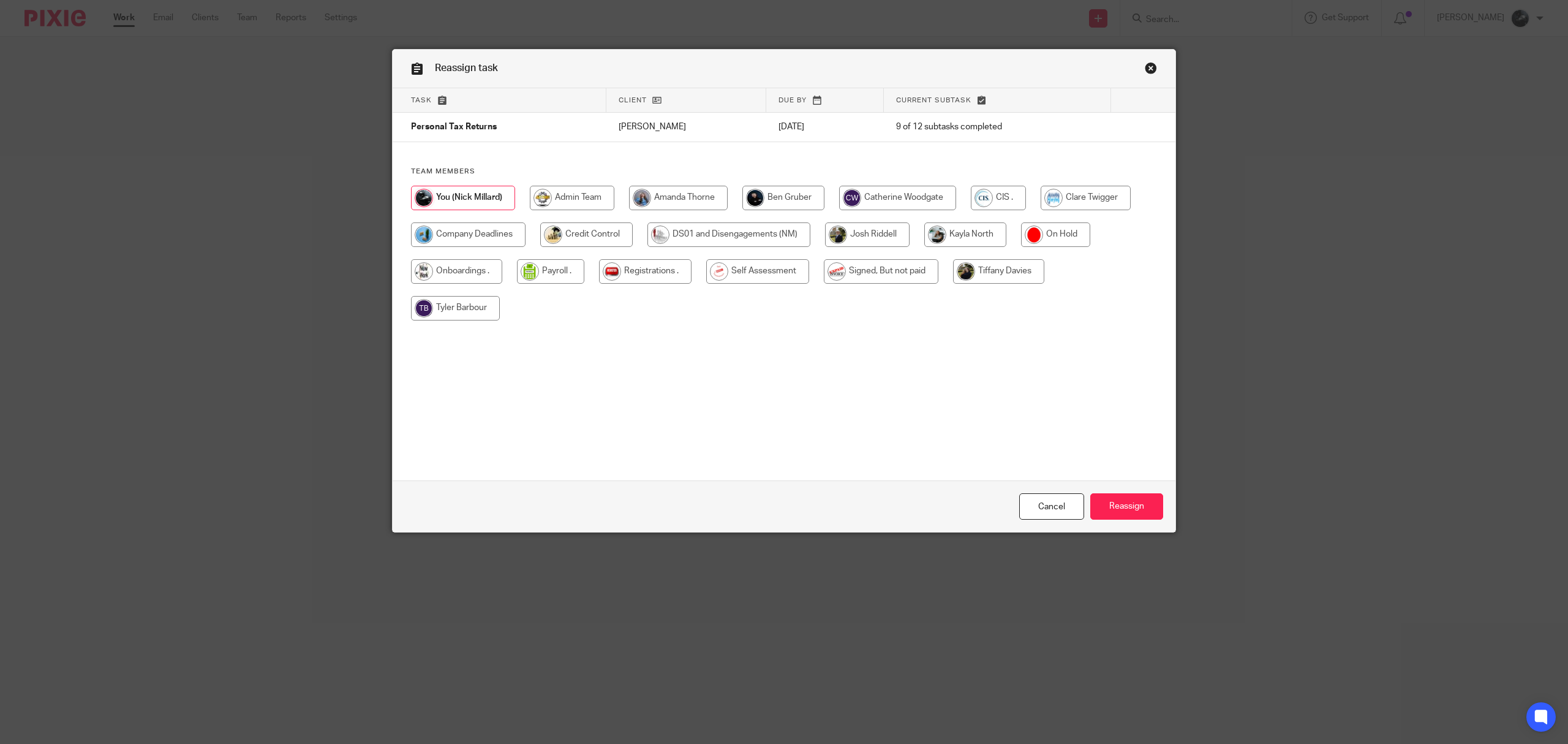
click at [747, 268] on input "radio" at bounding box center [757, 272] width 103 height 25
radio input "true"
click at [1113, 500] on input "Reassign" at bounding box center [1127, 506] width 73 height 26
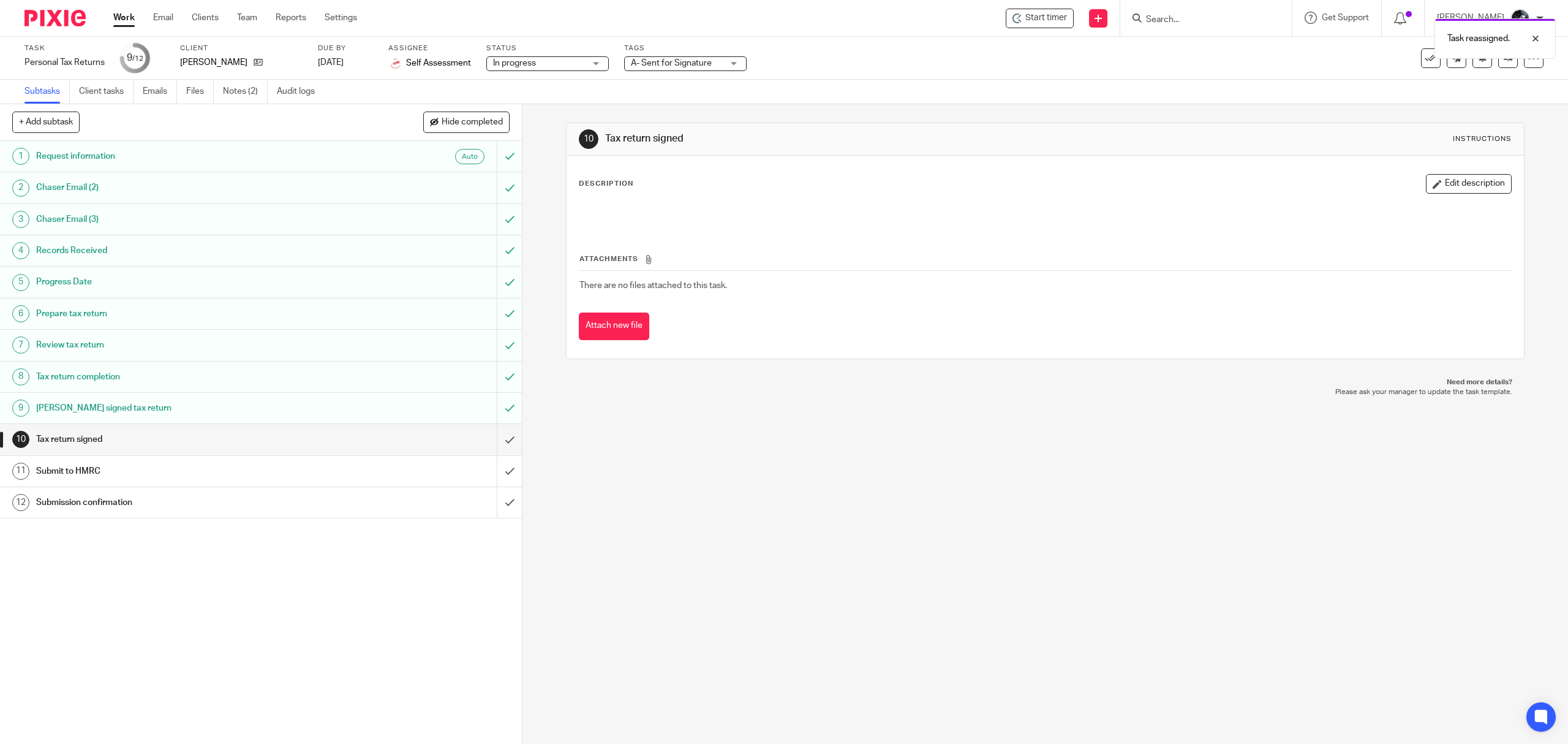
click at [67, 17] on img at bounding box center [55, 18] width 61 height 16
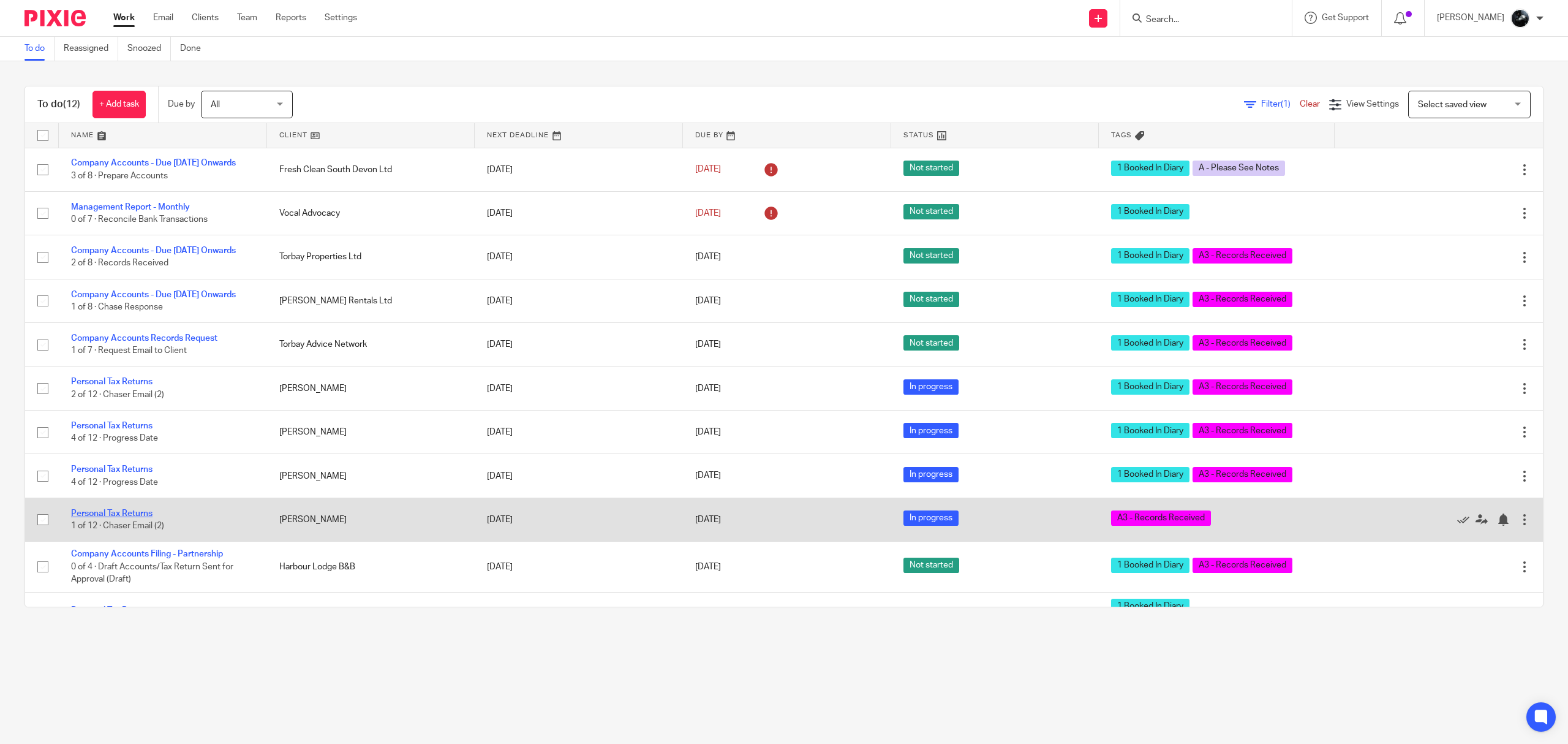
click at [128, 518] on link "Personal Tax Returns" at bounding box center [111, 513] width 81 height 8
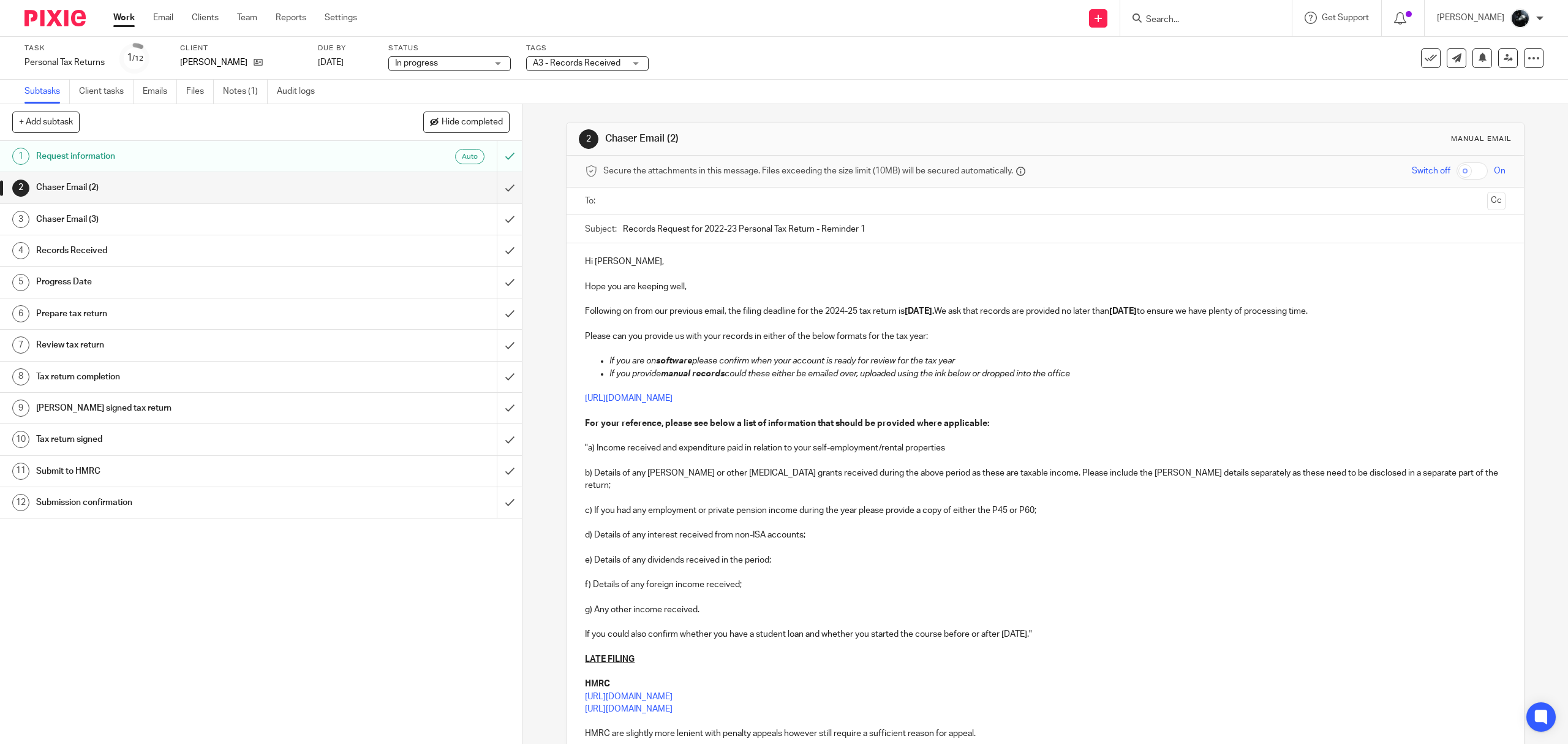
click at [606, 50] on label "Tags" at bounding box center [587, 49] width 123 height 10
click at [606, 56] on div "A3 - Records Received" at bounding box center [587, 63] width 123 height 15
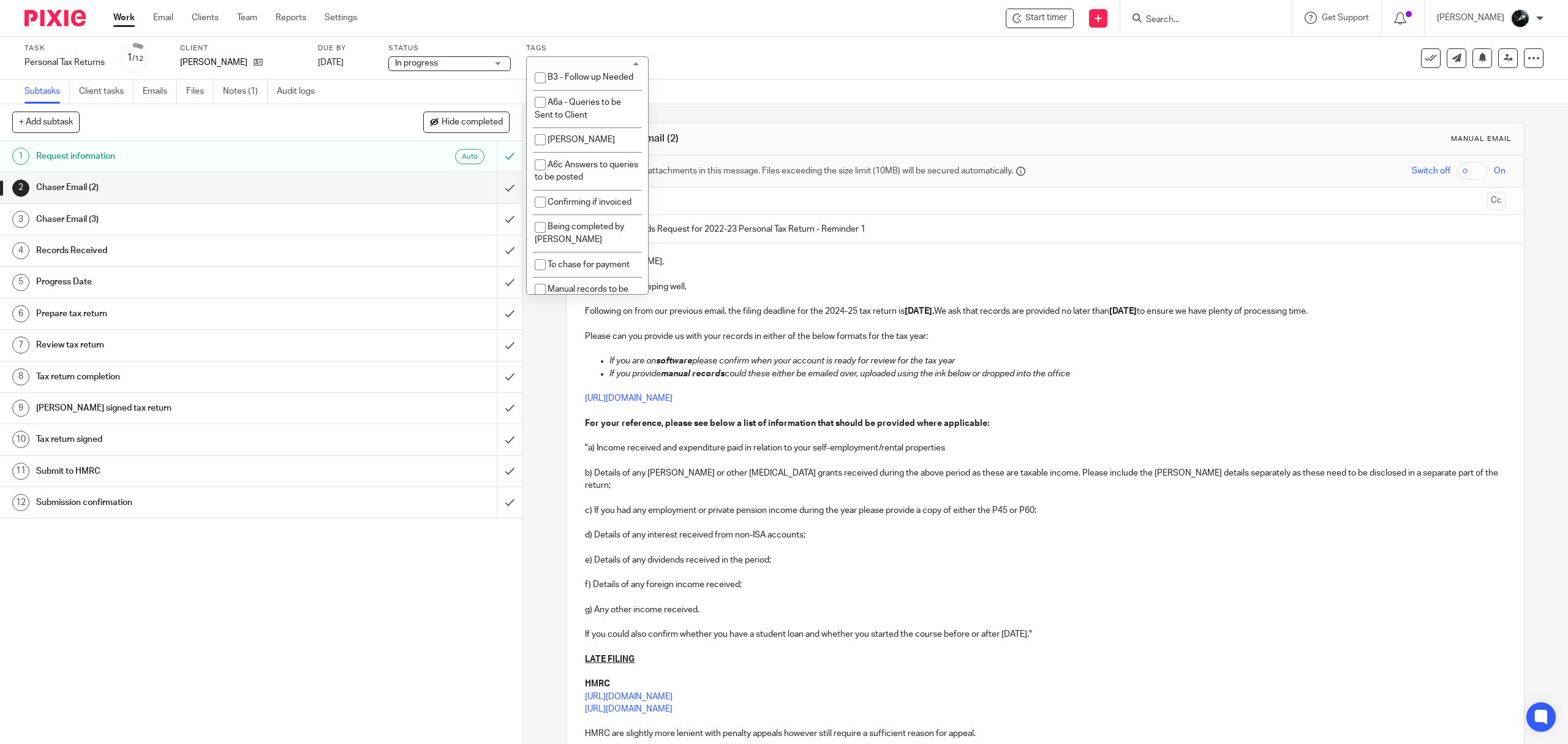
scroll to position [1062, 0]
click at [584, 47] on span "1 Booked In Diary" at bounding box center [580, 43] width 66 height 8
checkbox input "true"
click at [717, 76] on div "Task Personal Tax Returns Save Personal Tax Returns 1 /12 Client Anne Hoyle Due…" at bounding box center [784, 58] width 1568 height 43
click at [63, 12] on img at bounding box center [55, 18] width 61 height 16
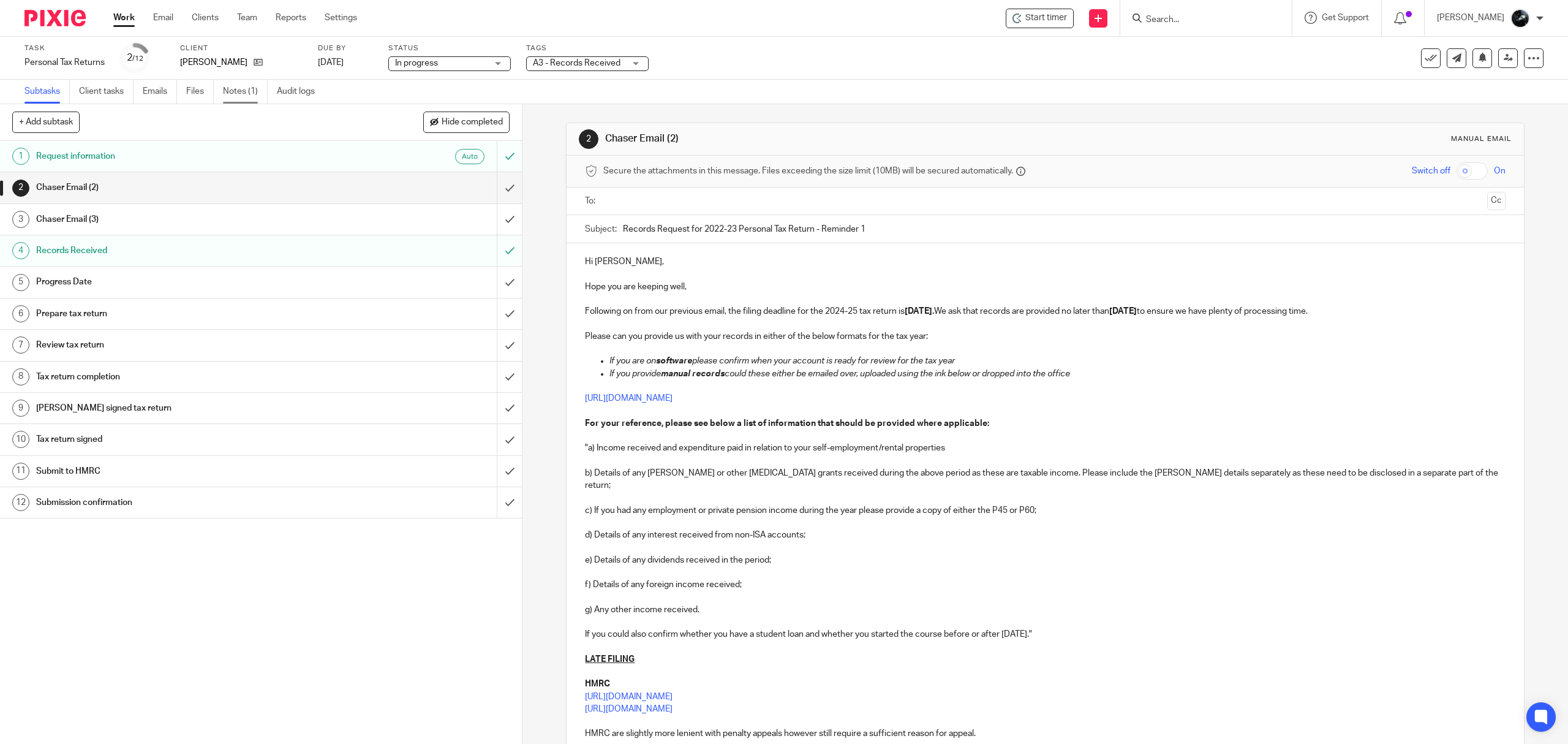
click at [246, 95] on link "Notes (1)" at bounding box center [245, 91] width 44 height 24
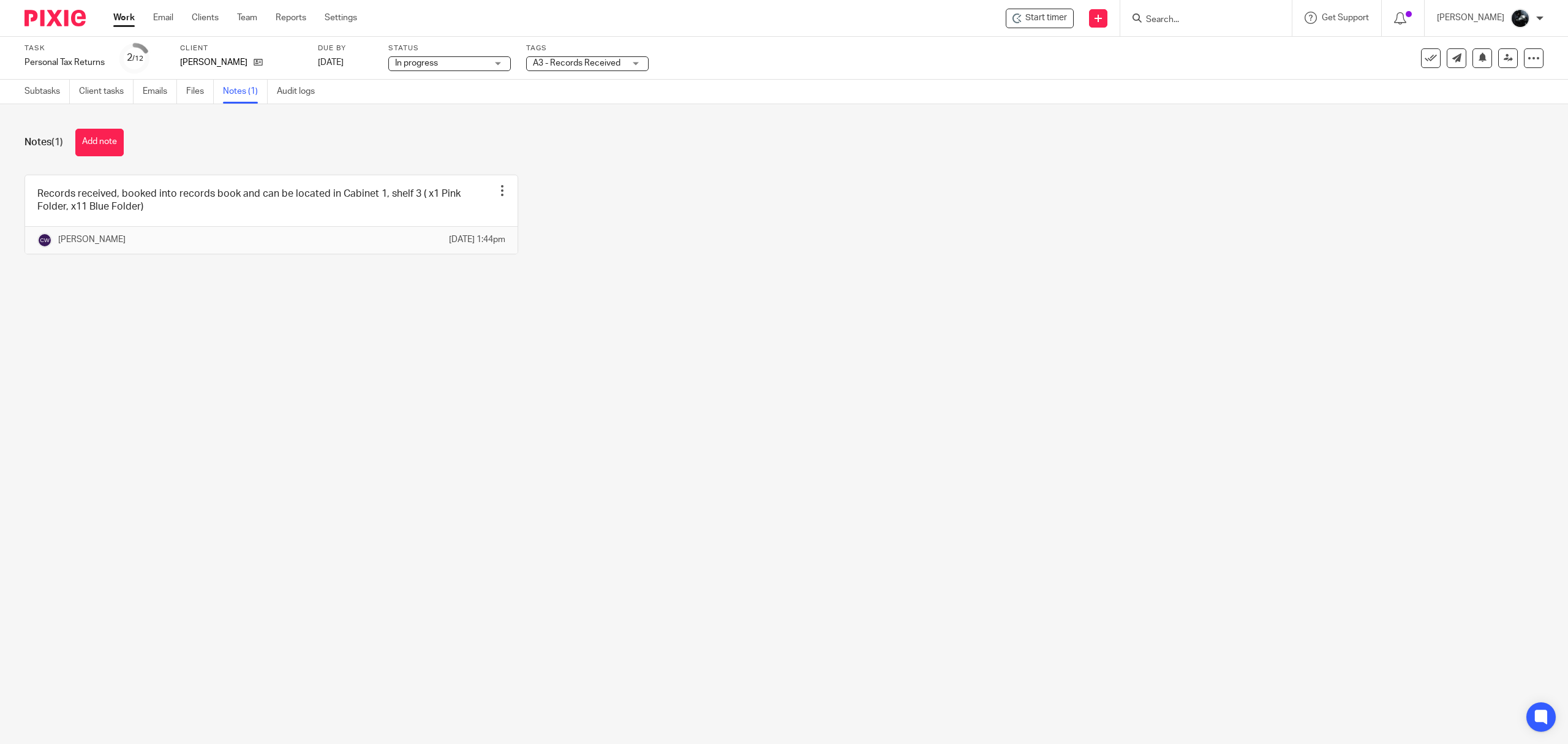
click at [589, 61] on span "A3 - Records Received" at bounding box center [577, 63] width 87 height 8
click at [593, 56] on li "1 Booked In Diary" at bounding box center [587, 43] width 121 height 26
checkbox input "true"
click at [910, 255] on div "Records received, booked into records book and can be located in Cabinet 1, she…" at bounding box center [775, 223] width 1538 height 98
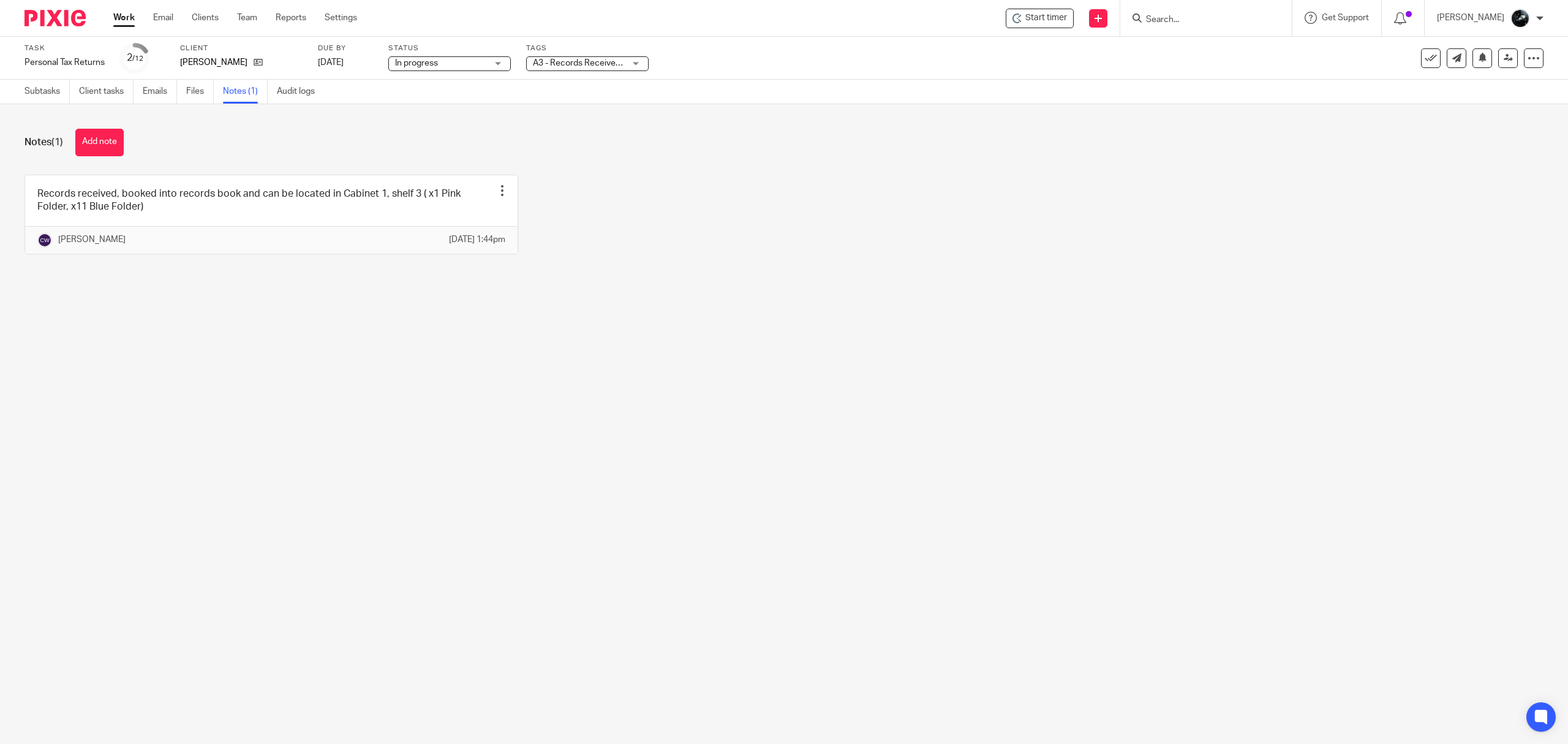
click at [612, 67] on span "A3 - Records Received + 1" at bounding box center [579, 63] width 92 height 13
drag, startPoint x: 800, startPoint y: 269, endPoint x: 728, endPoint y: 197, distance: 101.8
click at [802, 260] on div "Records received, booked into records book and can be located in Cabinet 1, she…" at bounding box center [775, 223] width 1538 height 98
click at [59, 8] on div at bounding box center [50, 18] width 101 height 36
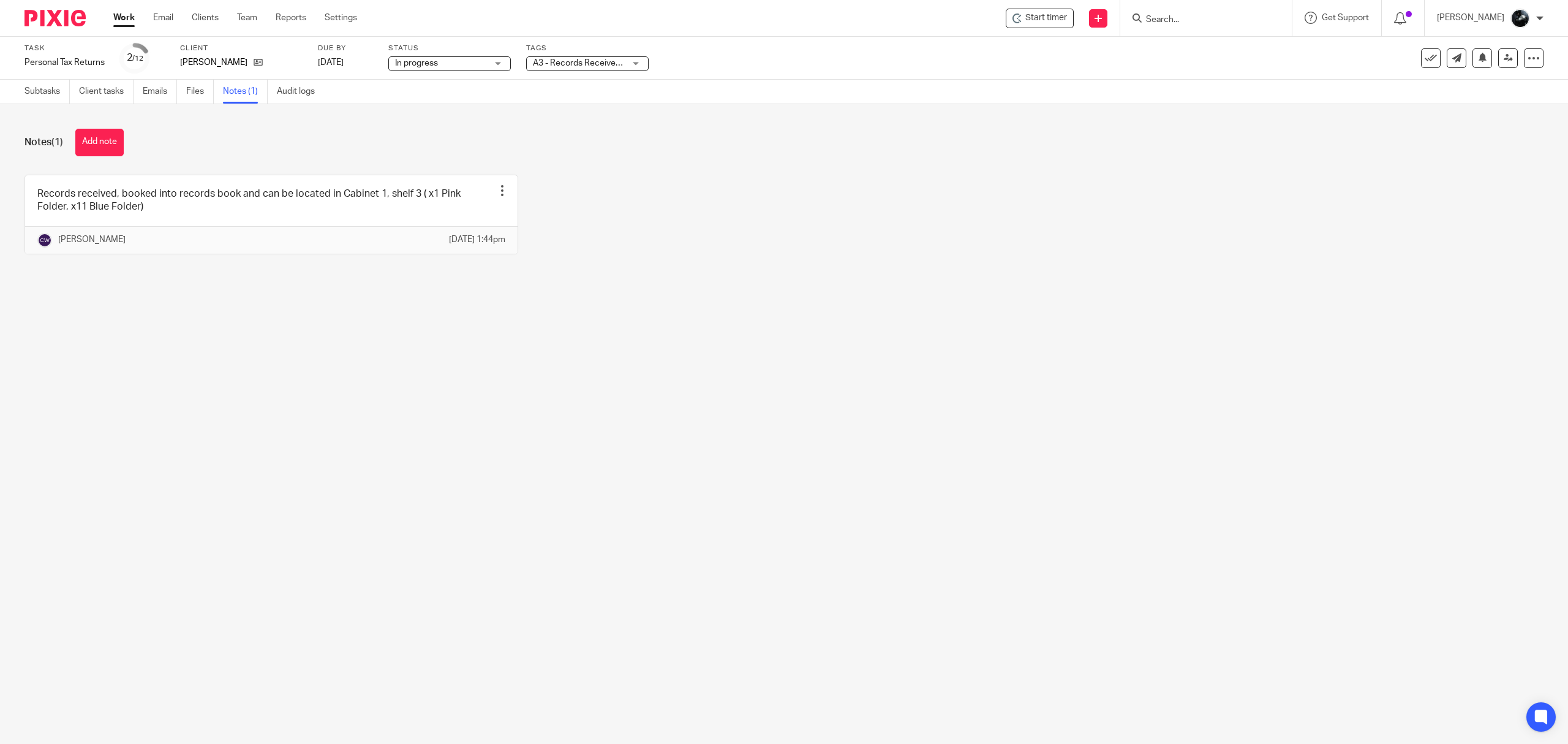
click at [67, 27] on div at bounding box center [50, 18] width 101 height 36
click at [21, 17] on div at bounding box center [50, 18] width 101 height 36
click at [32, 16] on img at bounding box center [55, 18] width 61 height 16
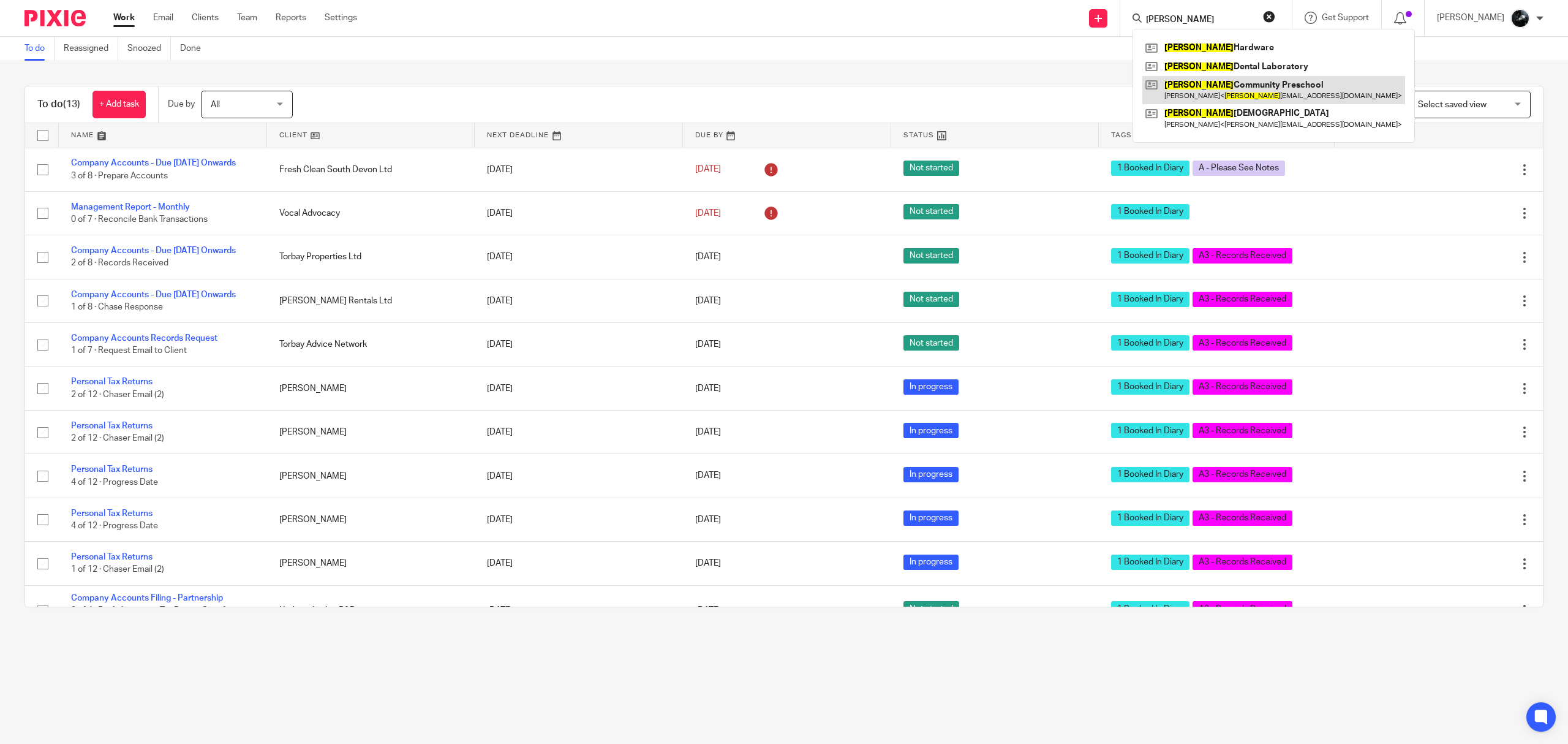
type input "[PERSON_NAME]"
click at [1249, 84] on link at bounding box center [1273, 90] width 263 height 28
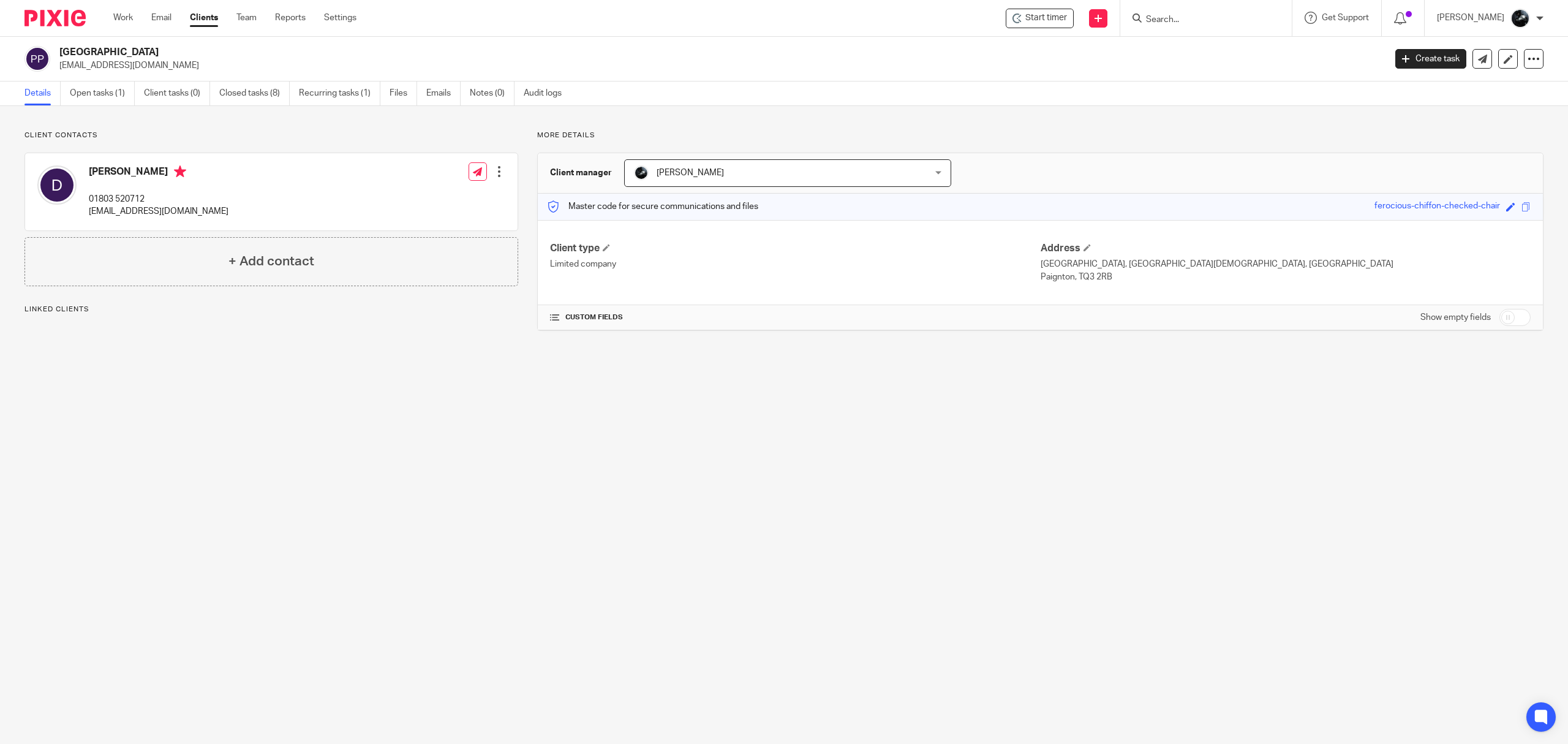
drag, startPoint x: 155, startPoint y: 63, endPoint x: 59, endPoint y: 67, distance: 96.1
click at [59, 67] on p "prestoncps@gmail.com" at bounding box center [718, 65] width 1318 height 12
copy p "prestoncps@gmail.com"
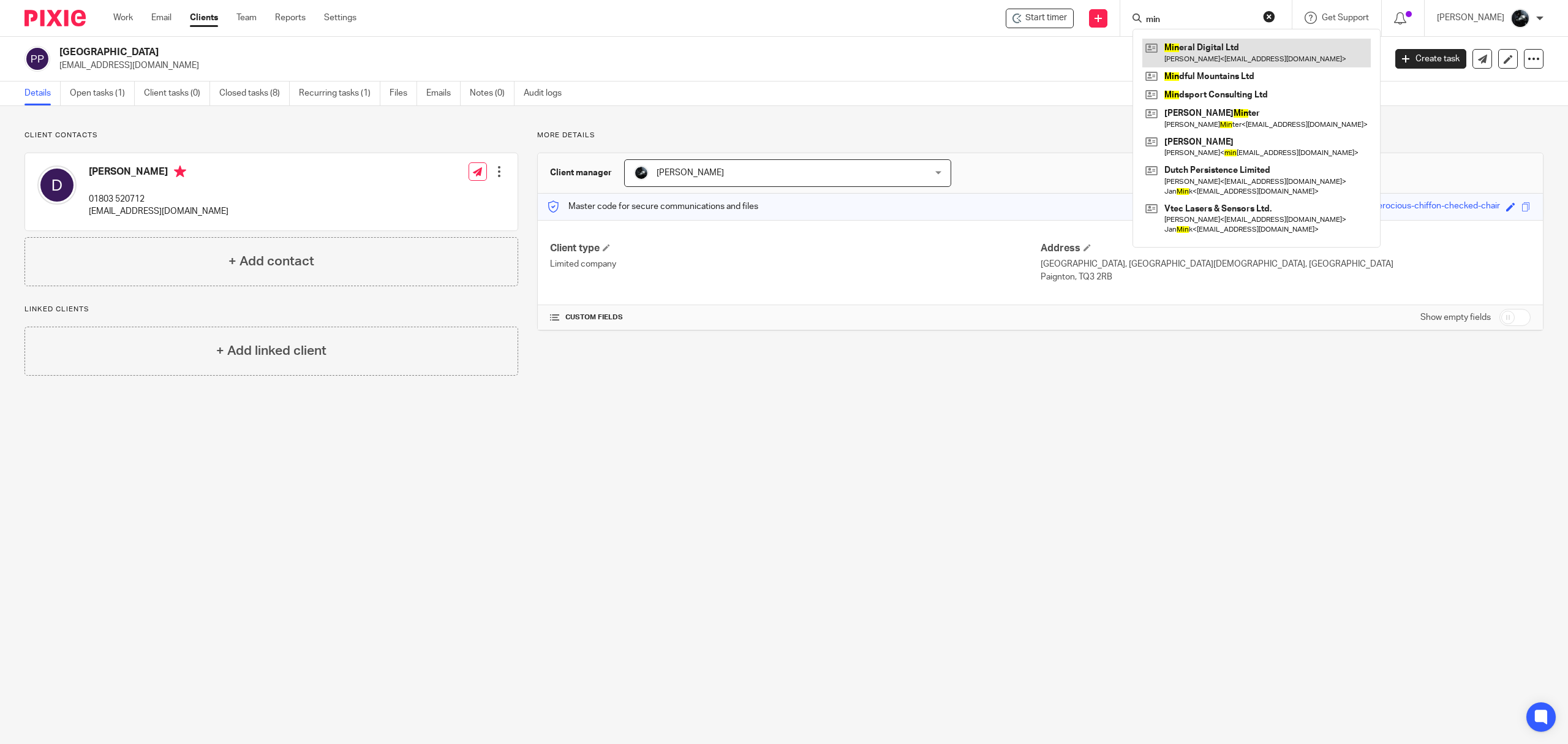
type input "min"
click at [1231, 54] on link at bounding box center [1257, 53] width 229 height 28
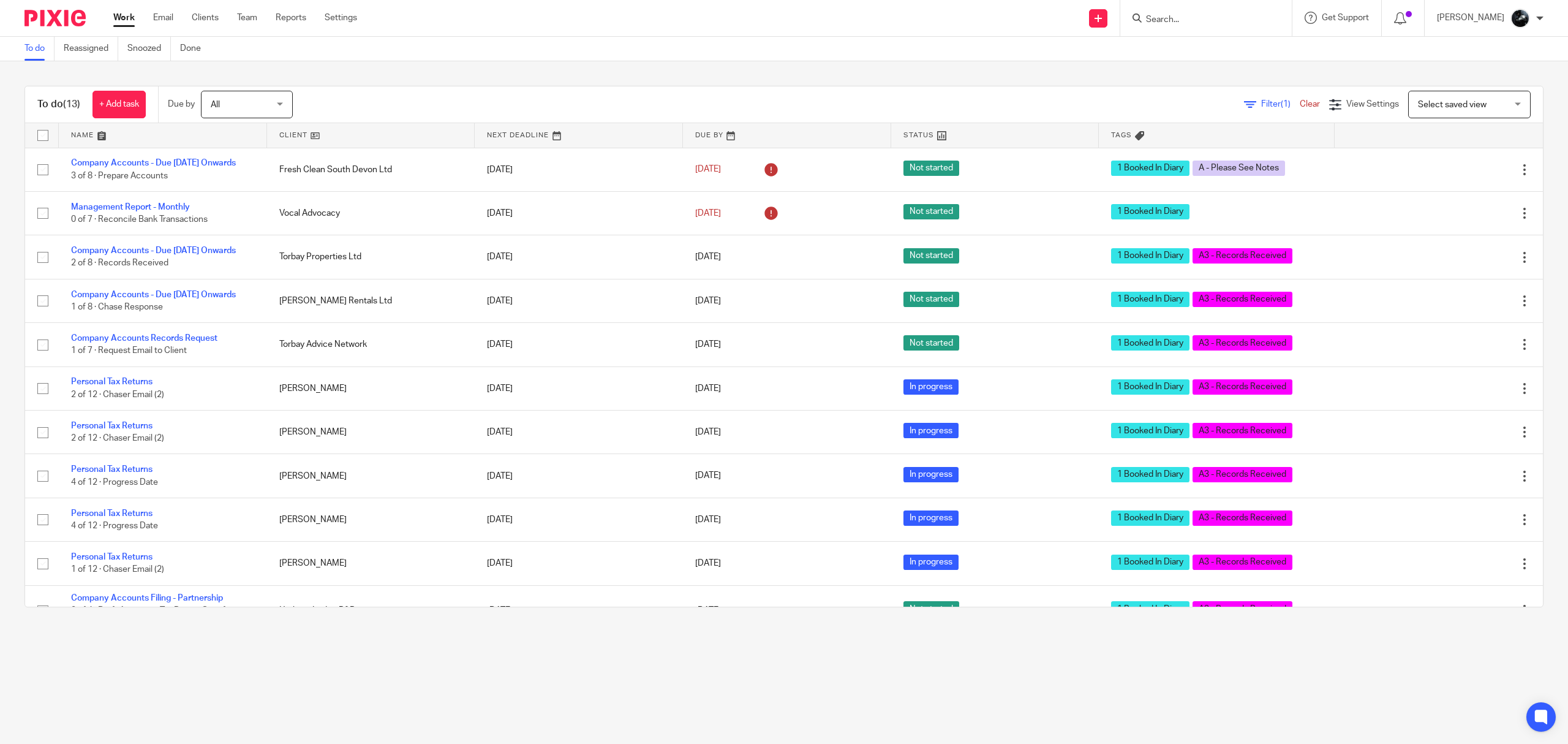
click at [1217, 16] on input "Search" at bounding box center [1200, 20] width 110 height 11
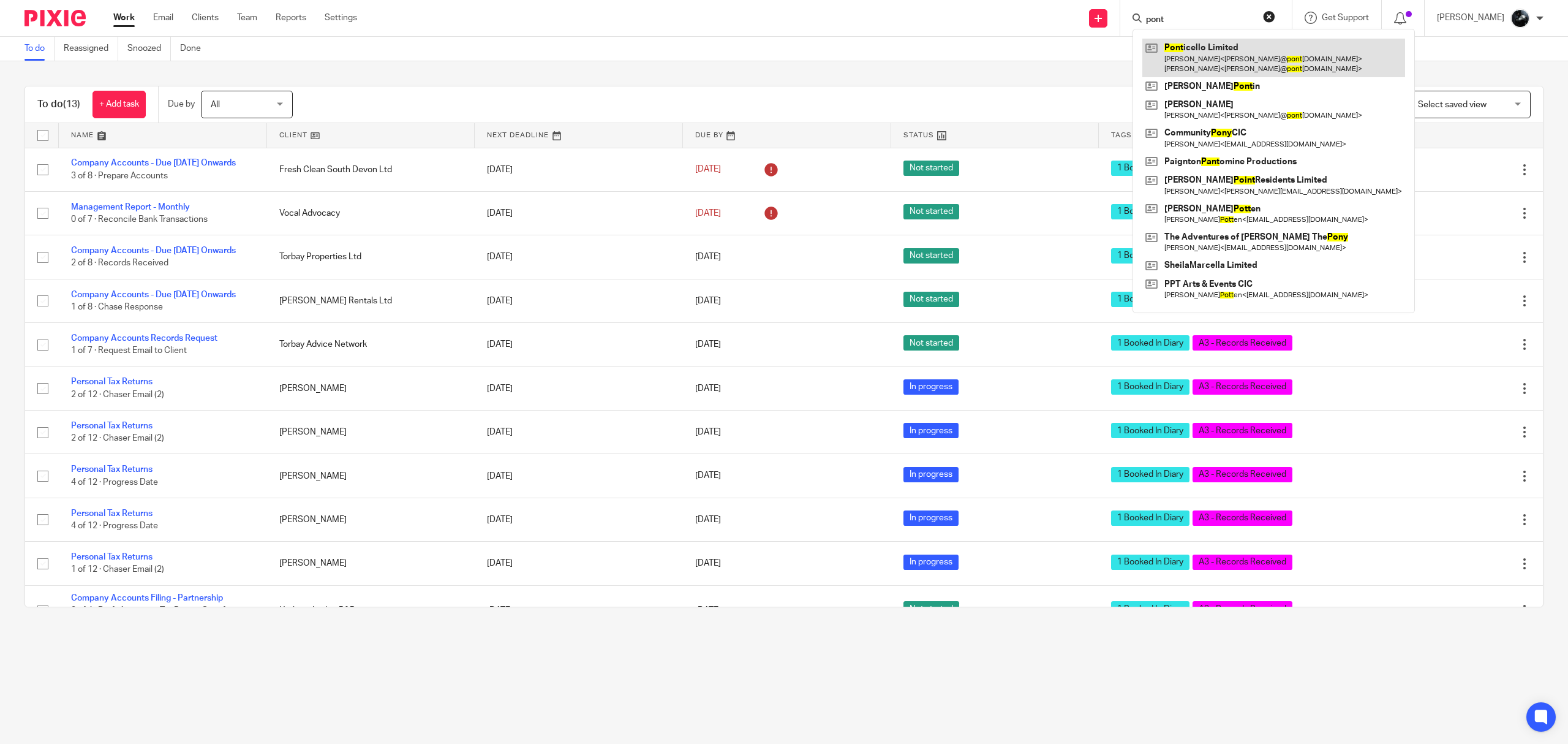
type input "pont"
click at [1206, 53] on link at bounding box center [1273, 58] width 263 height 38
